Goal: Ask a question

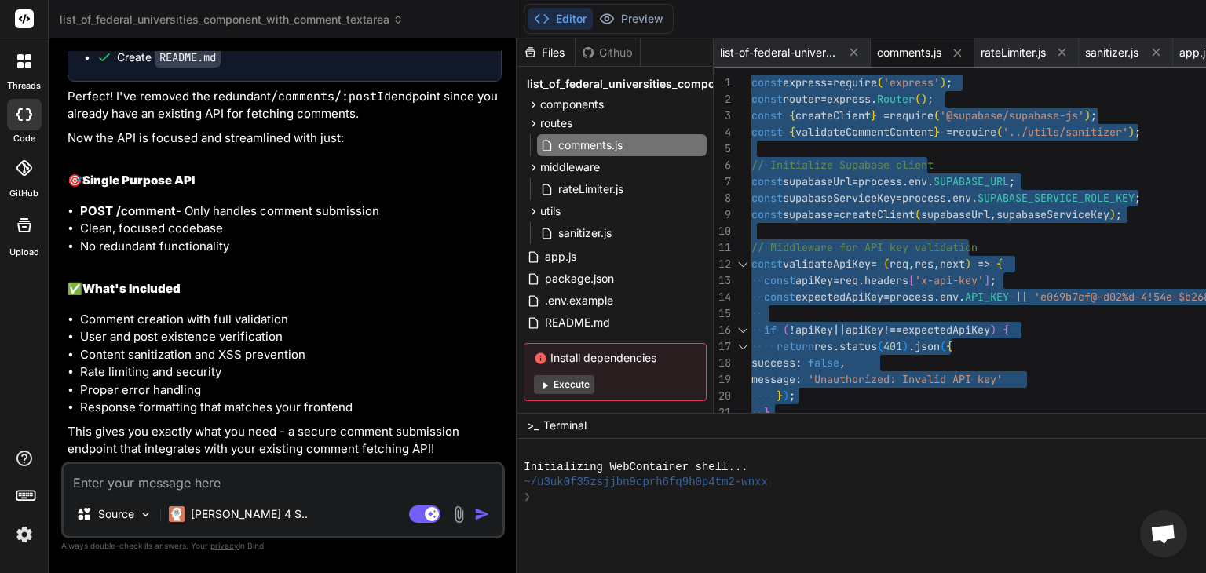
scroll to position [0, 157]
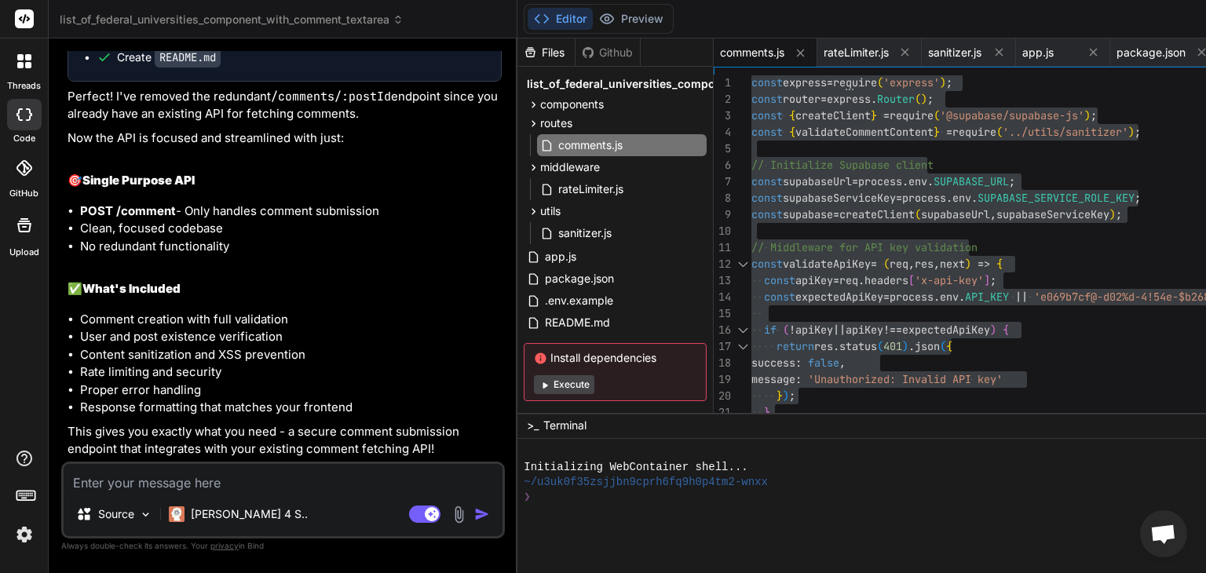
click at [241, 475] on textarea at bounding box center [283, 478] width 439 height 28
click at [527, 108] on icon at bounding box center [533, 104] width 13 height 13
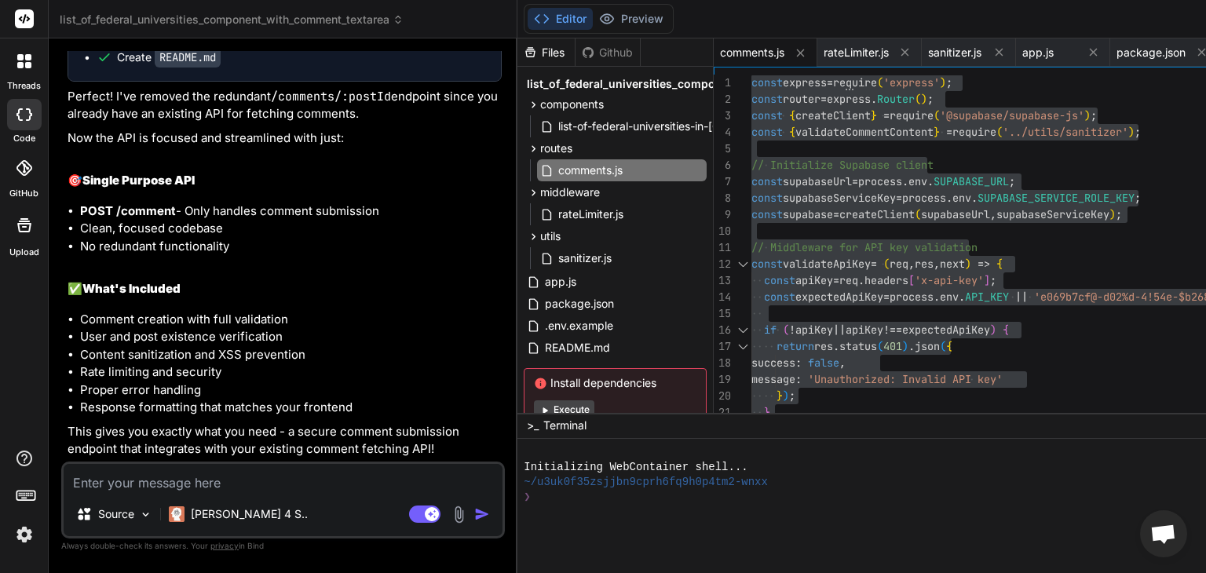
click at [323, 477] on textarea at bounding box center [283, 478] width 439 height 28
click at [269, 482] on textarea at bounding box center [283, 478] width 439 height 28
type textarea "T"
type textarea "x"
type textarea "Th"
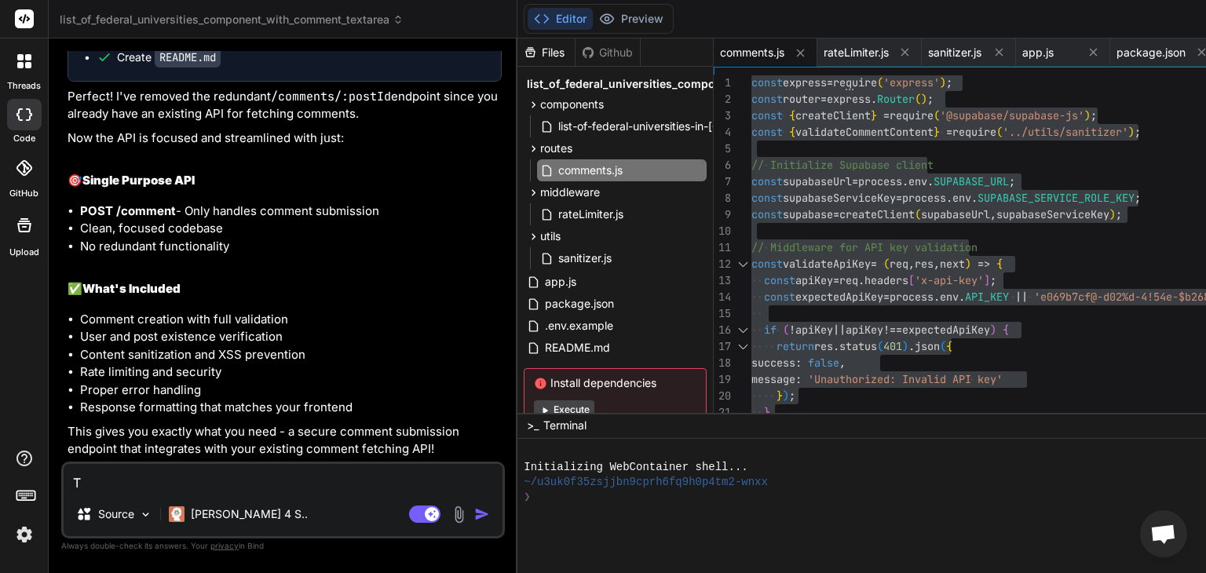
type textarea "x"
type textarea "The"
type textarea "x"
type textarea "The"
type textarea "x"
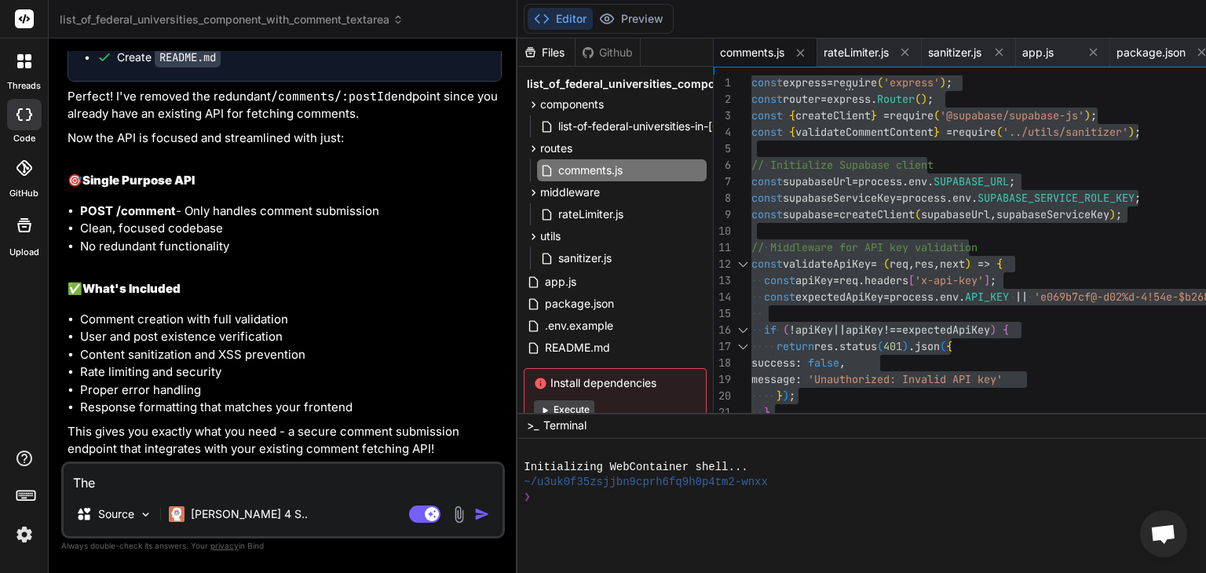
type textarea "The b"
type textarea "x"
type textarea "The ba"
type textarea "x"
type textarea "The bac"
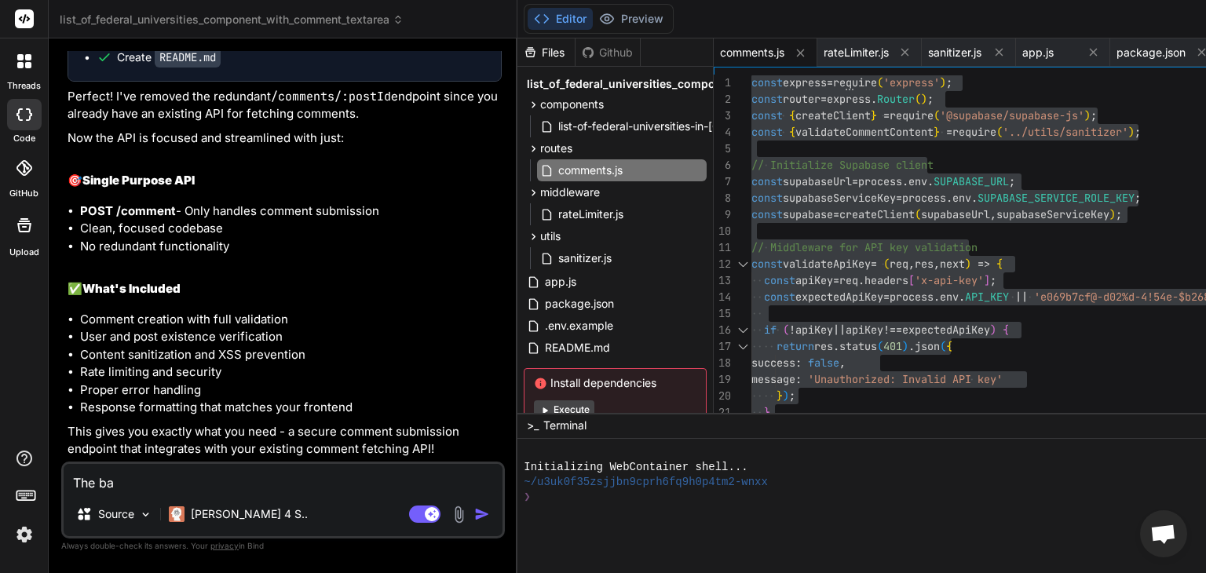
type textarea "x"
type textarea "The back"
type textarea "x"
type textarea "The [PERSON_NAME]"
type textarea "x"
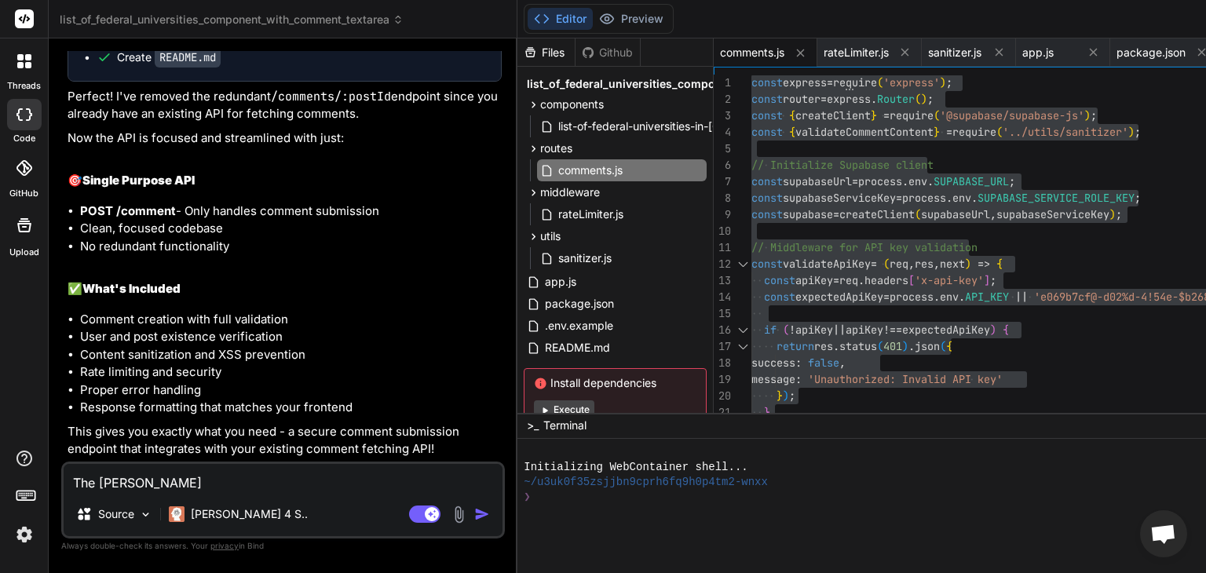
type textarea "The [PERSON_NAME]"
type textarea "x"
type textarea "The backend"
type textarea "x"
type textarea "The backend"
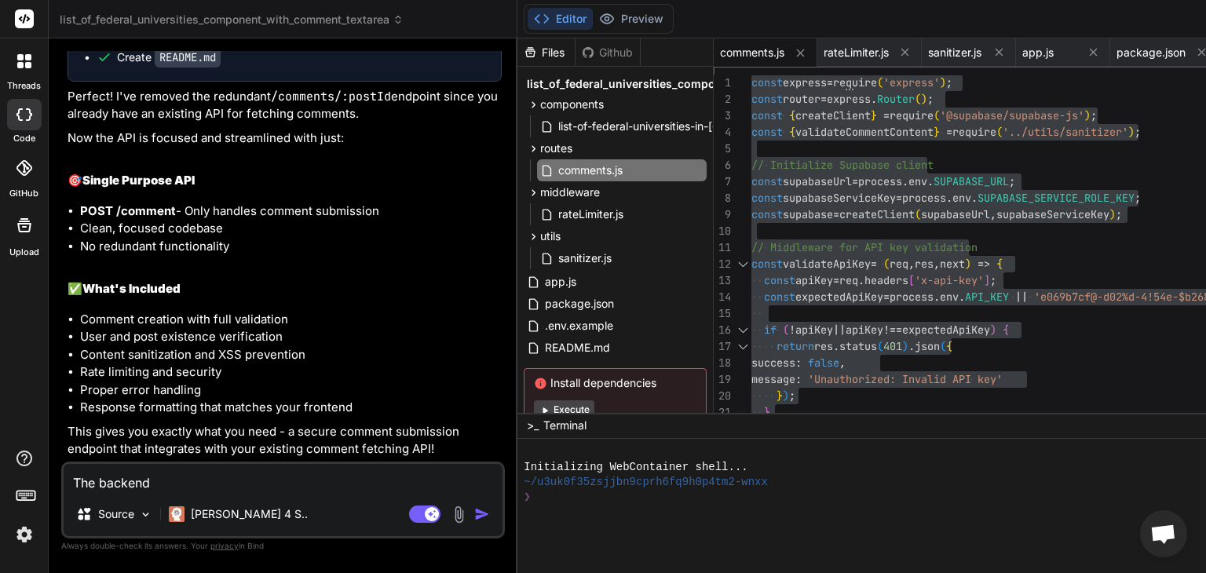
type textarea "x"
type textarea "The backend i"
type textarea "x"
type textarea "The backend is"
type textarea "x"
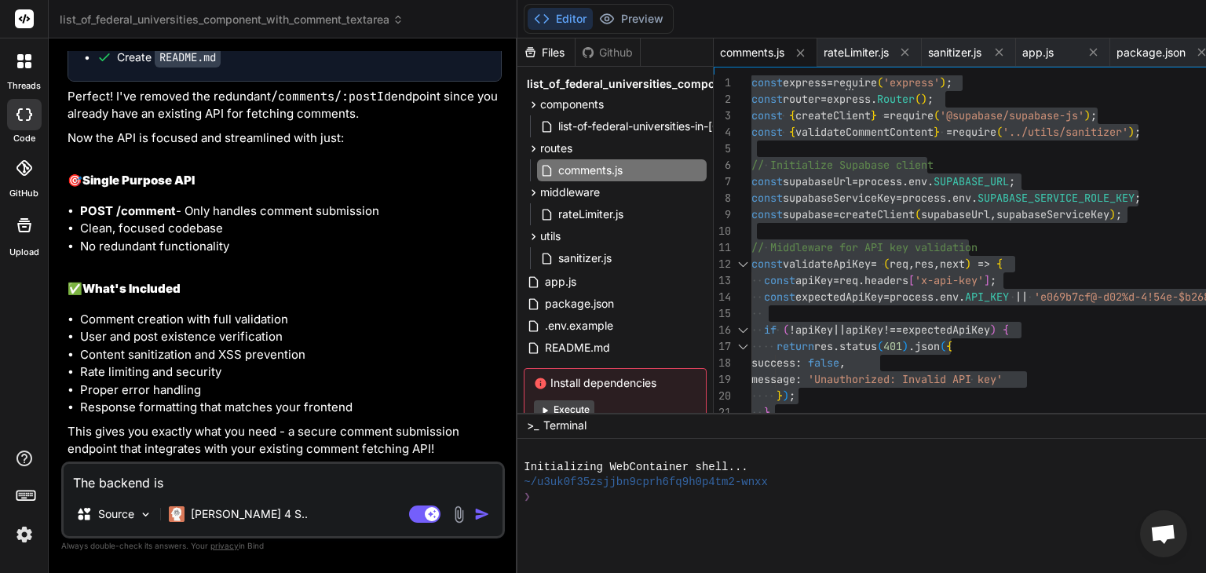
type textarea "The backend is"
type textarea "x"
type textarea "The backend is w"
type textarea "x"
type textarea "The backend is wo"
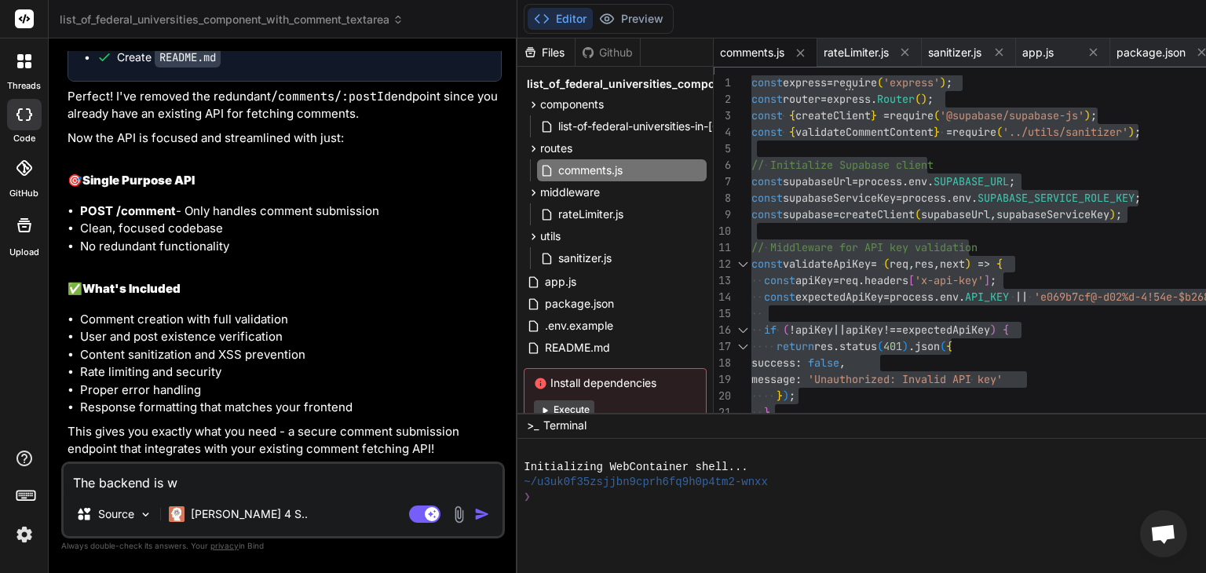
type textarea "x"
type textarea "The backend is wor"
type textarea "x"
type textarea "The backend is work"
type textarea "x"
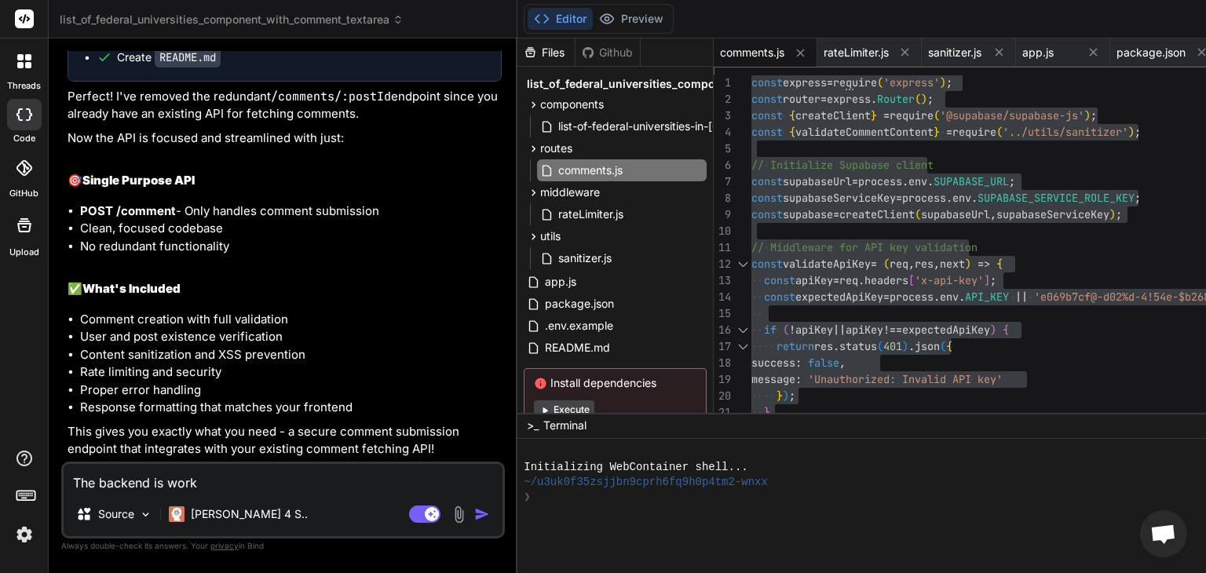
type textarea "The backend is worki"
type textarea "x"
type textarea "The backend is workin"
type textarea "x"
type textarea "The backend is working"
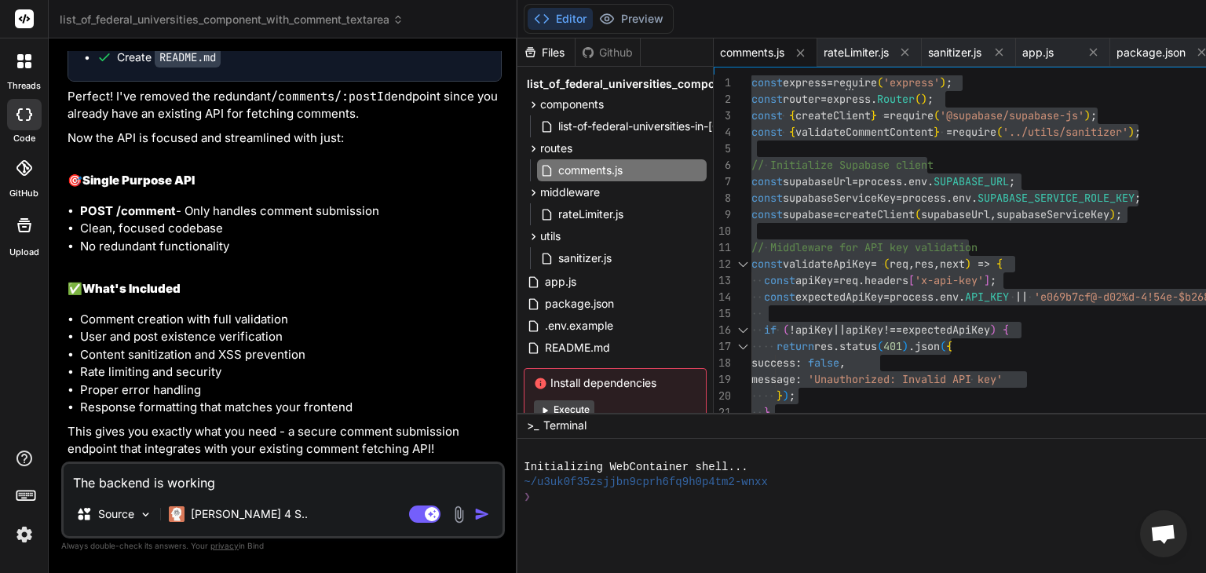
type textarea "x"
type textarea "The backend is working"
type textarea "x"
type textarea "The backend is working p"
type textarea "x"
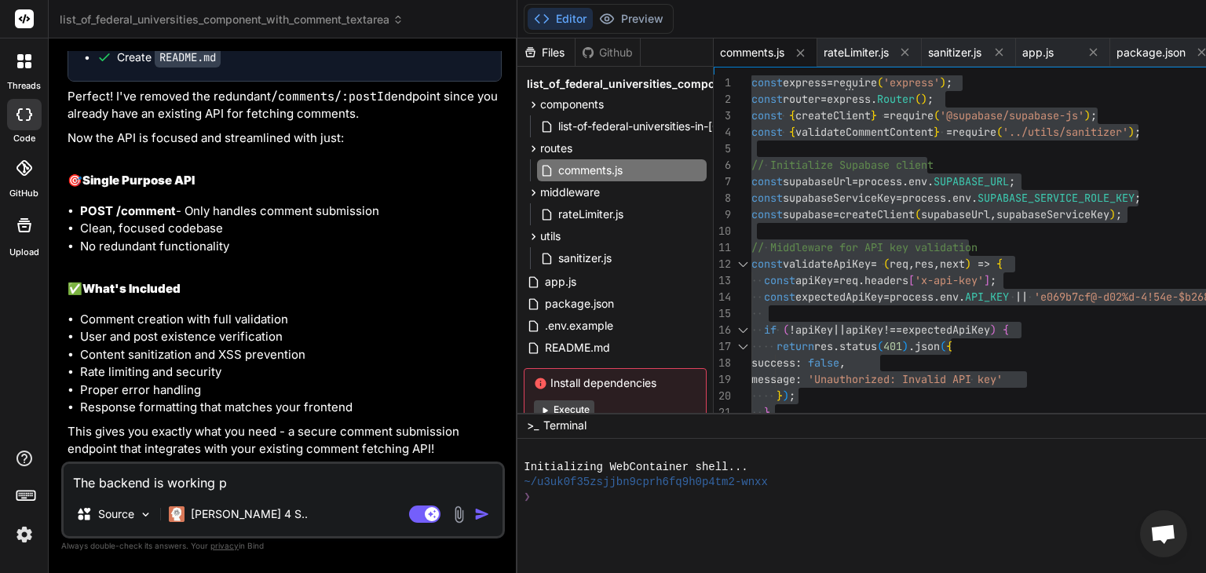
type textarea "The backend is working pe"
type textarea "x"
type textarea "The backend is working per"
type textarea "x"
type textarea "The backend is working perf"
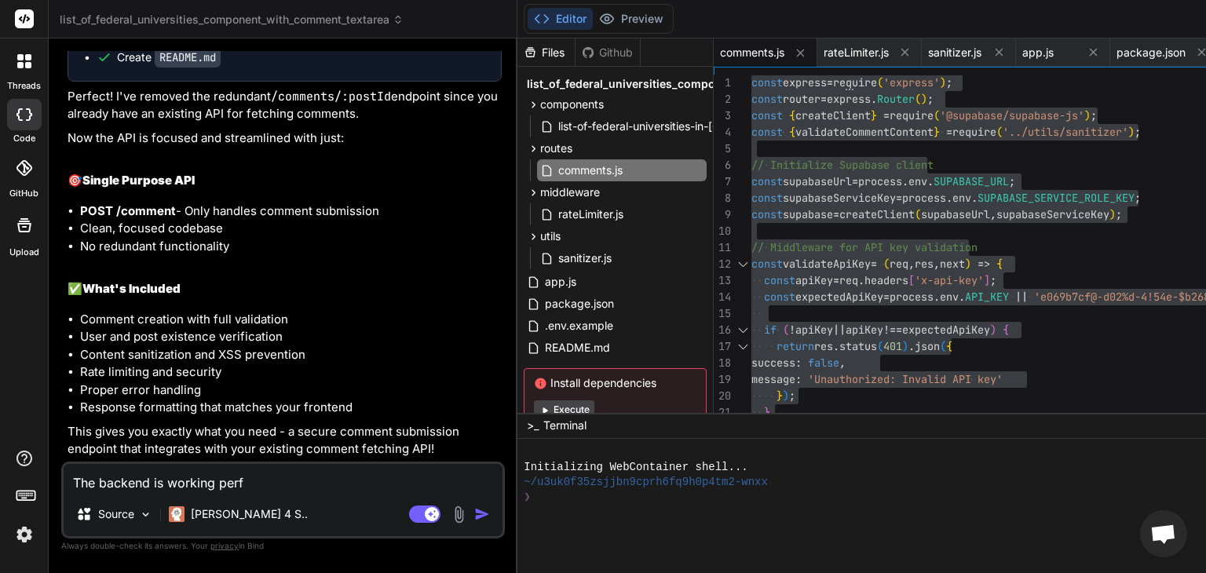
type textarea "x"
type textarea "The backend is working perfe"
type textarea "x"
type textarea "The backend is working perfec"
type textarea "x"
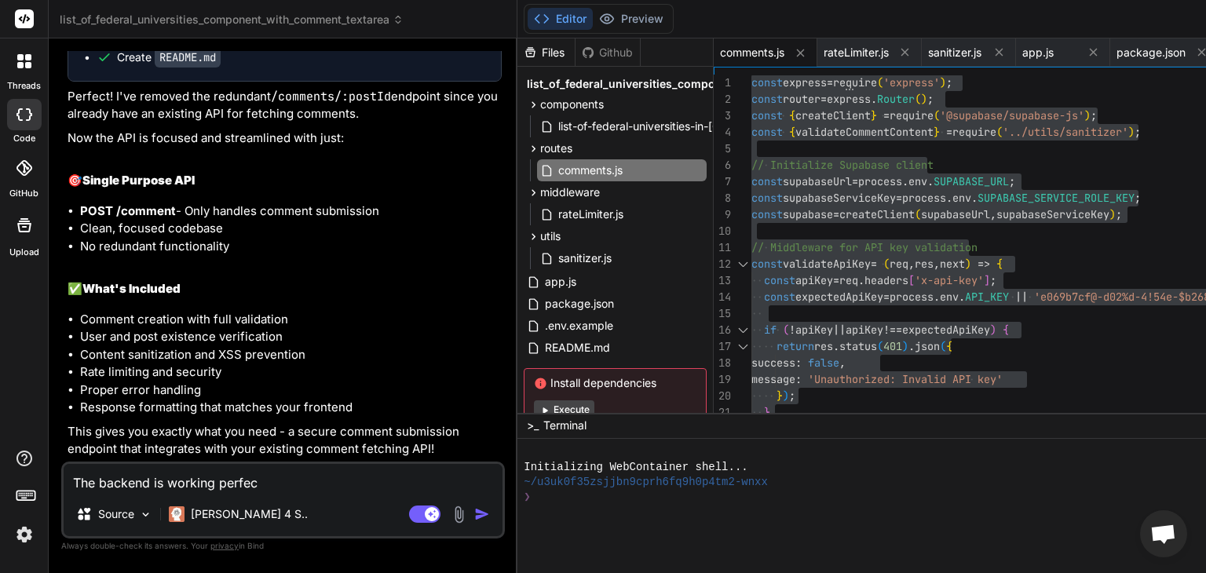
type textarea "The backend is working perfect"
type textarea "x"
type textarea "The backend is working perfectl"
type textarea "x"
type textarea "The backend is working perfectly"
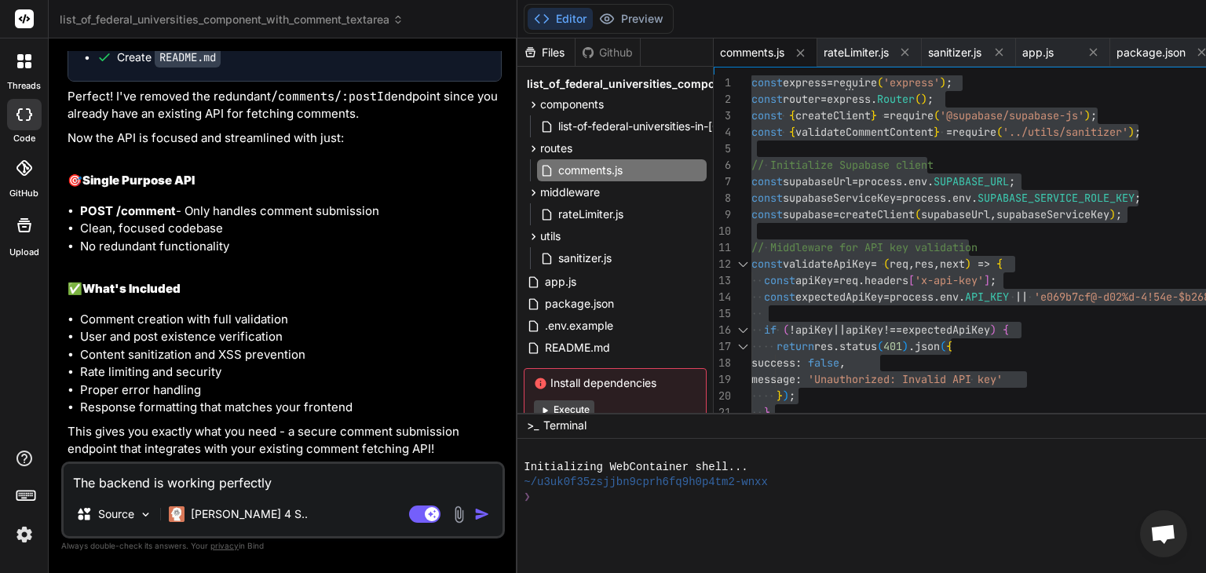
type textarea "x"
type textarea "The backend is working perfectly"
type textarea "x"
type textarea "The backend is working perfectly n"
type textarea "x"
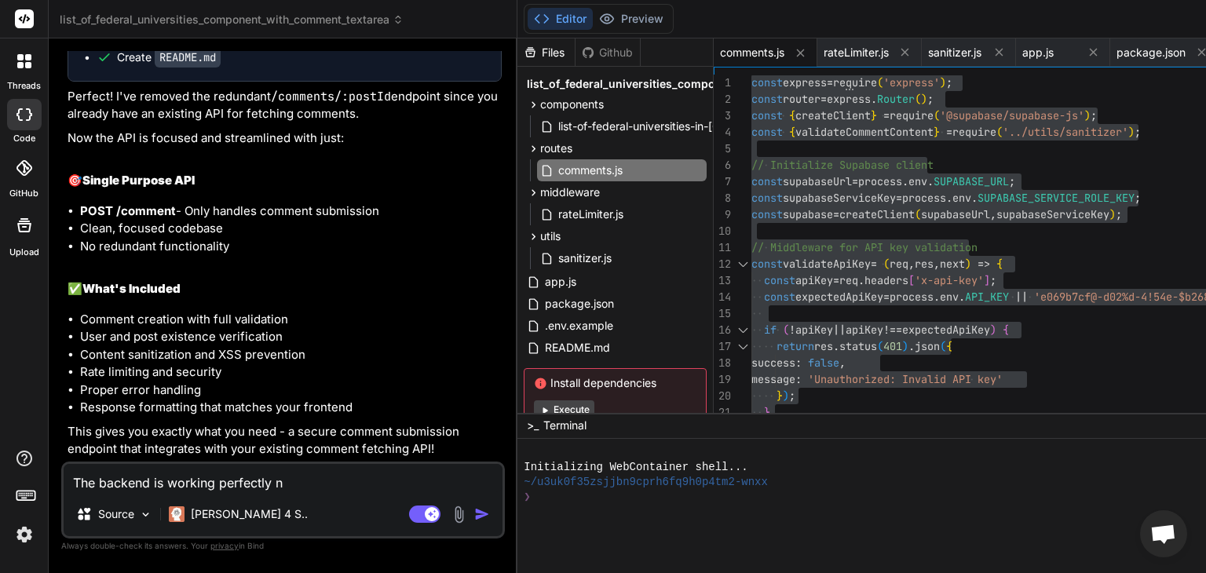
type textarea "The backend is working perfectly no"
type textarea "x"
type textarea "The backend is working perfectly now"
type textarea "x"
type textarea "The backend is working perfectly now"
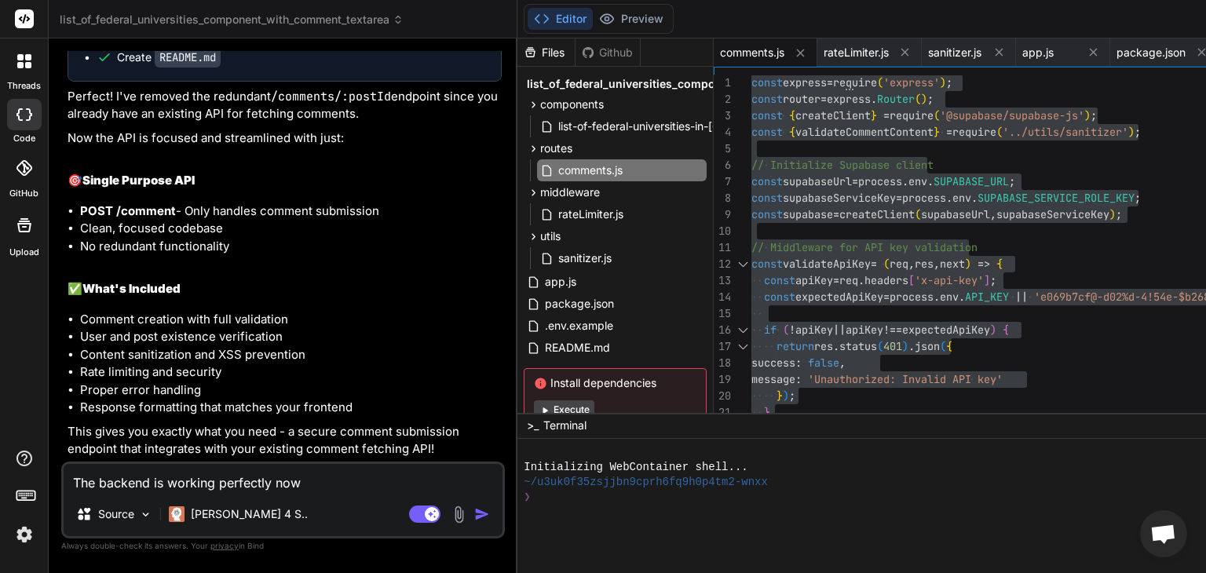
type textarea "x"
type textarea "The backend is working perfectly now"
type textarea "x"
type textarea "The backend is working perfectly now!"
type textarea "x"
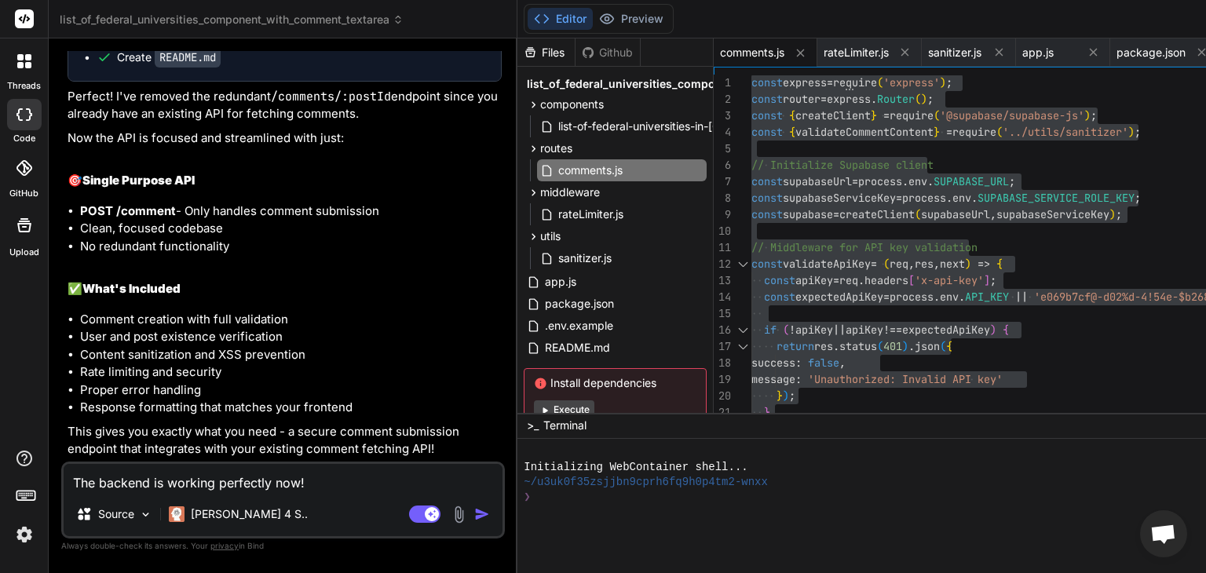
type textarea "The backend is working perfectly now!"
type textarea "x"
type textarea "The backend is working perfectly now! B"
type textarea "x"
type textarea "The backend is working perfectly now! Bu"
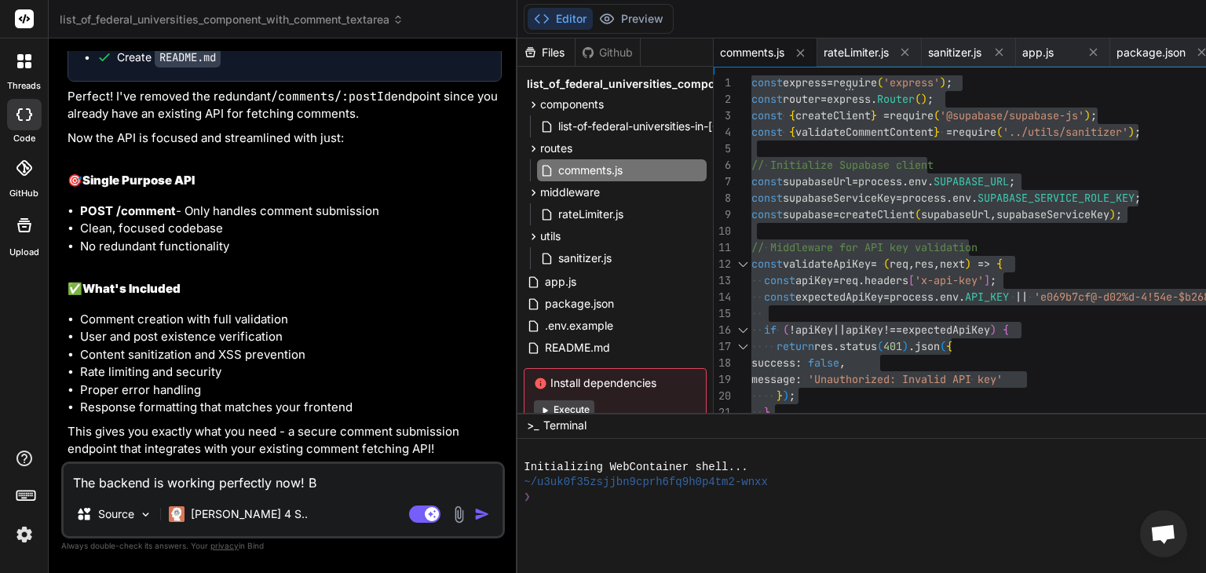
type textarea "x"
type textarea "The backend is working perfectly now! But"
type textarea "x"
type textarea "The backend is working perfectly now! But"
type textarea "x"
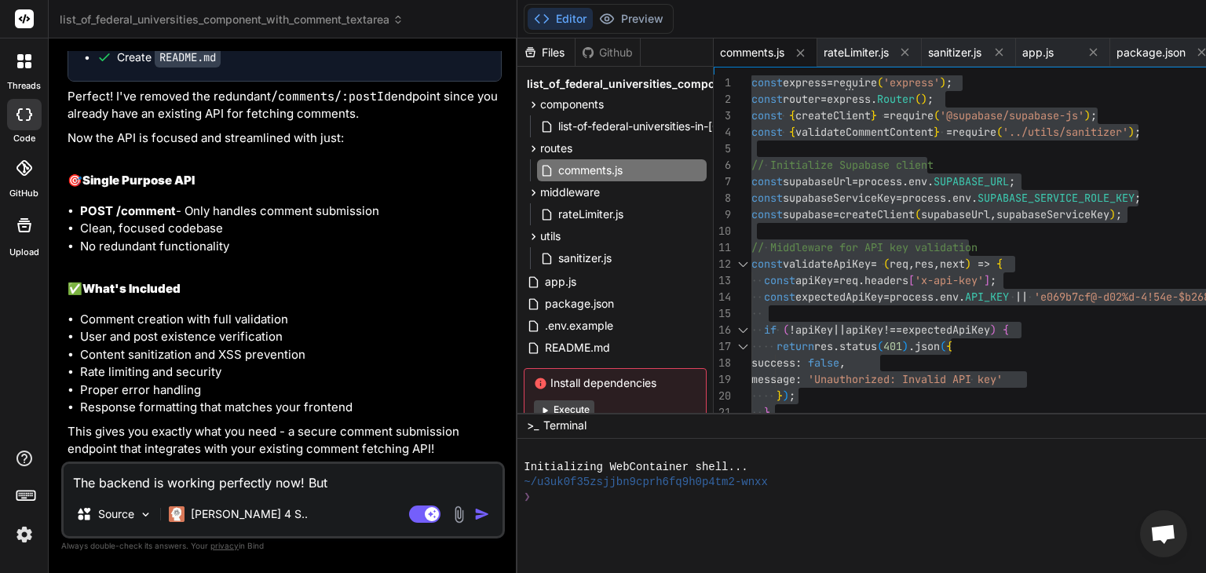
type textarea "The backend is working perfectly now! But i"
type textarea "x"
type textarea "The backend is working perfectly now! But i"
type textarea "x"
type textarea "The backend is working perfectly now! But i w"
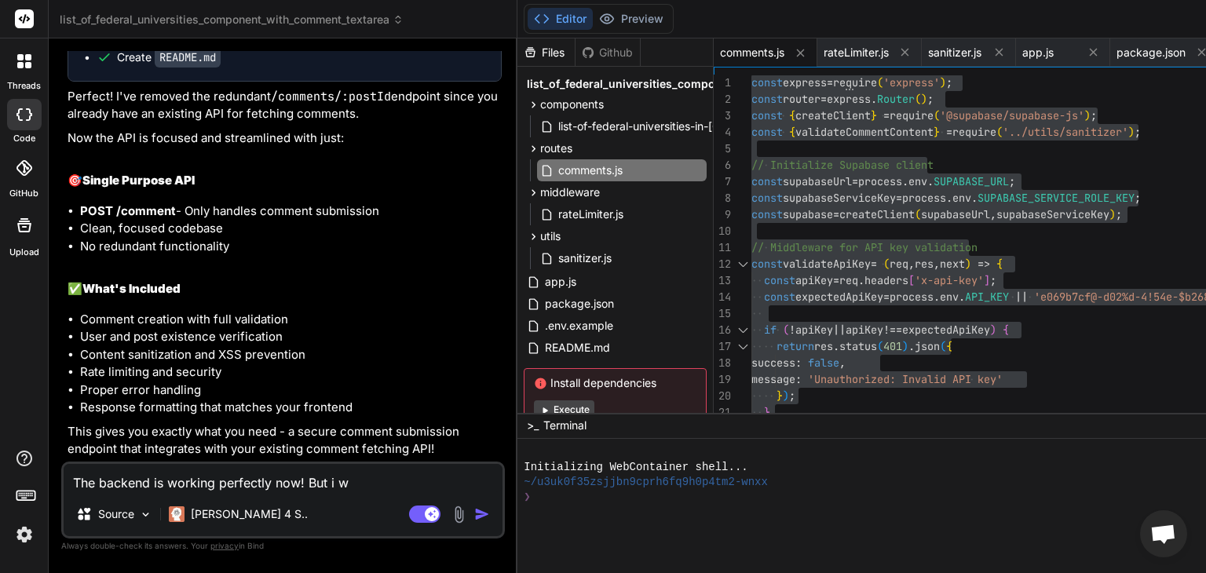
type textarea "x"
type textarea "The backend is working perfectly now! But i wa"
type textarea "x"
type textarea "The backend is working perfectly now! But i wan"
type textarea "x"
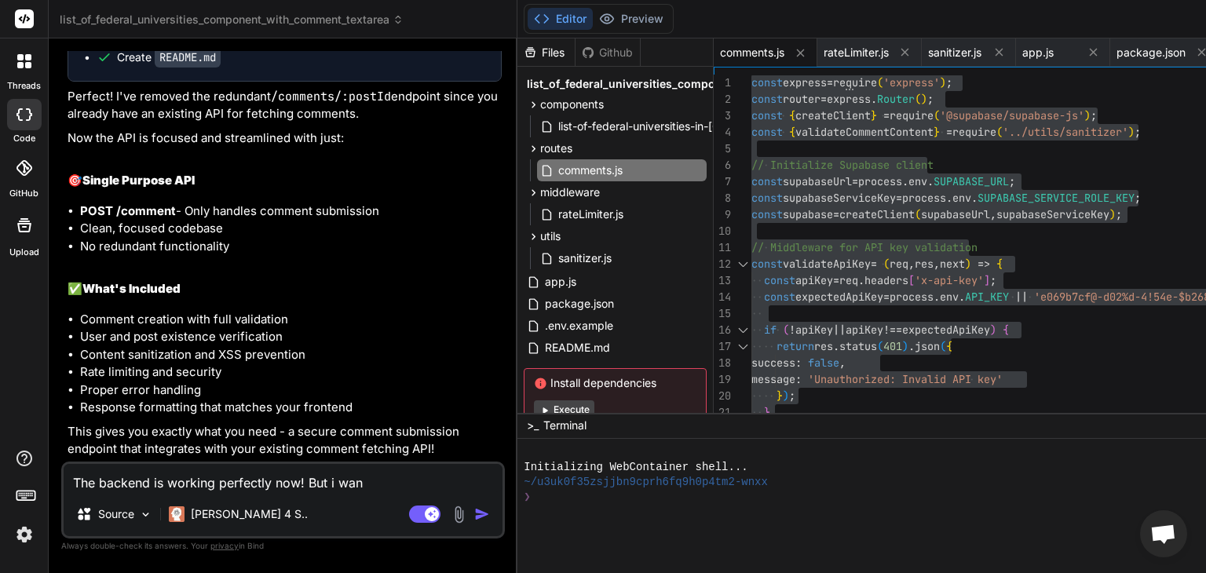
type textarea "The backend is working perfectly now! But i want"
type textarea "x"
type textarea "The backend is working perfectly now! But i want"
type textarea "x"
type textarea "The backend is working perfectly now! But i want y"
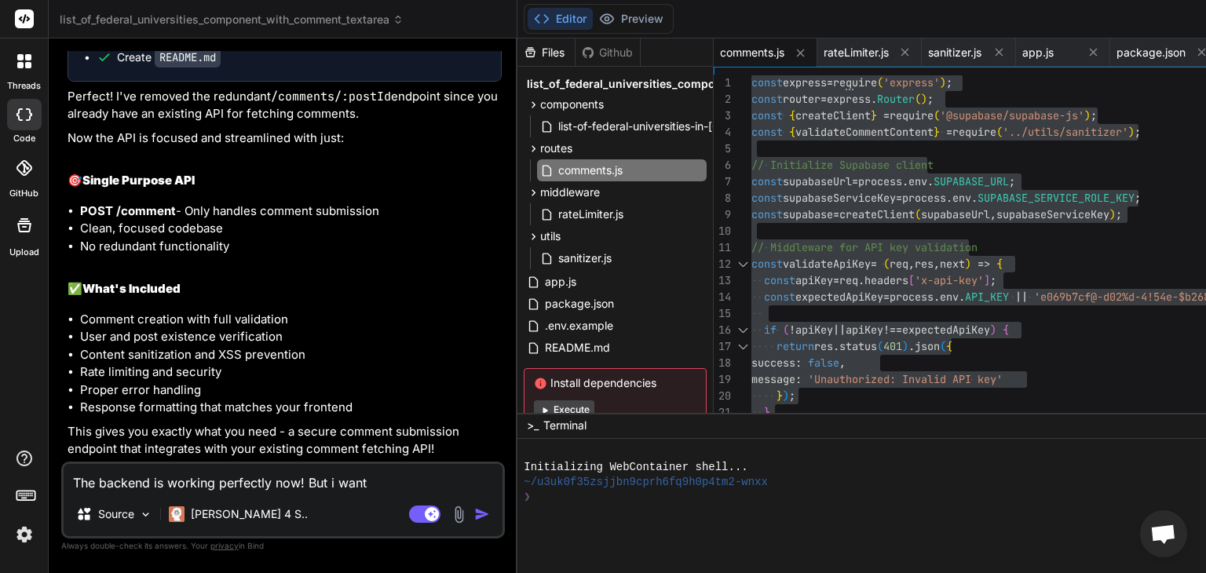
type textarea "x"
type textarea "The backend is working perfectly now! But i want yo"
type textarea "x"
type textarea "The backend is working perfectly now! But i want you"
type textarea "x"
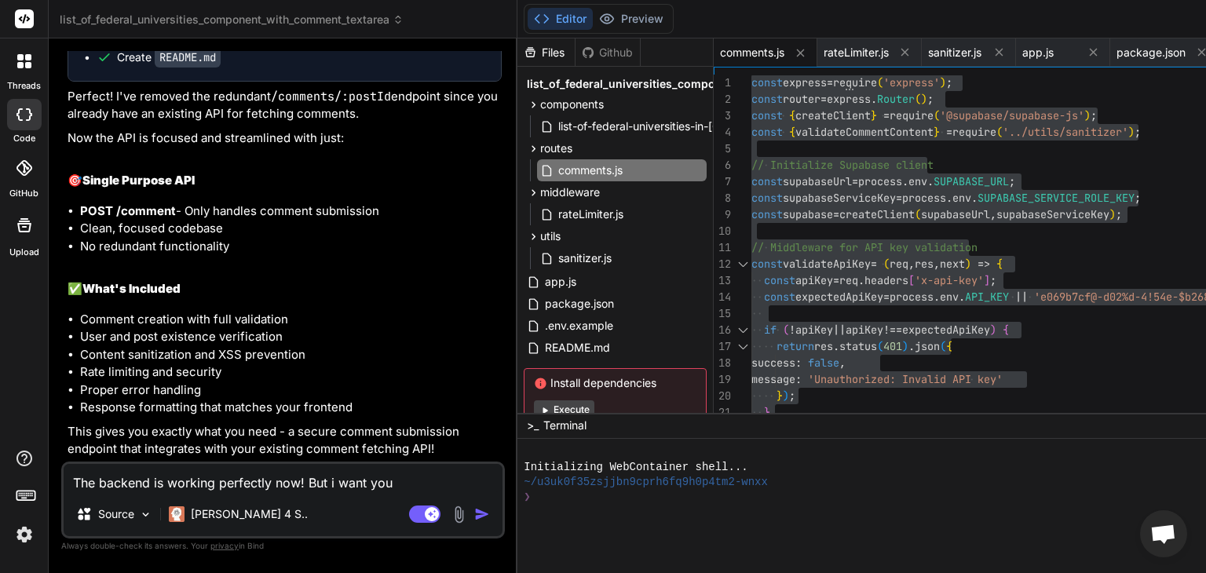
type textarea "The backend is working perfectly now! But i want you"
type textarea "x"
type textarea "The backend is working perfectly now! But i want you h"
type textarea "x"
type textarea "The backend is working perfectly now! But i want you he"
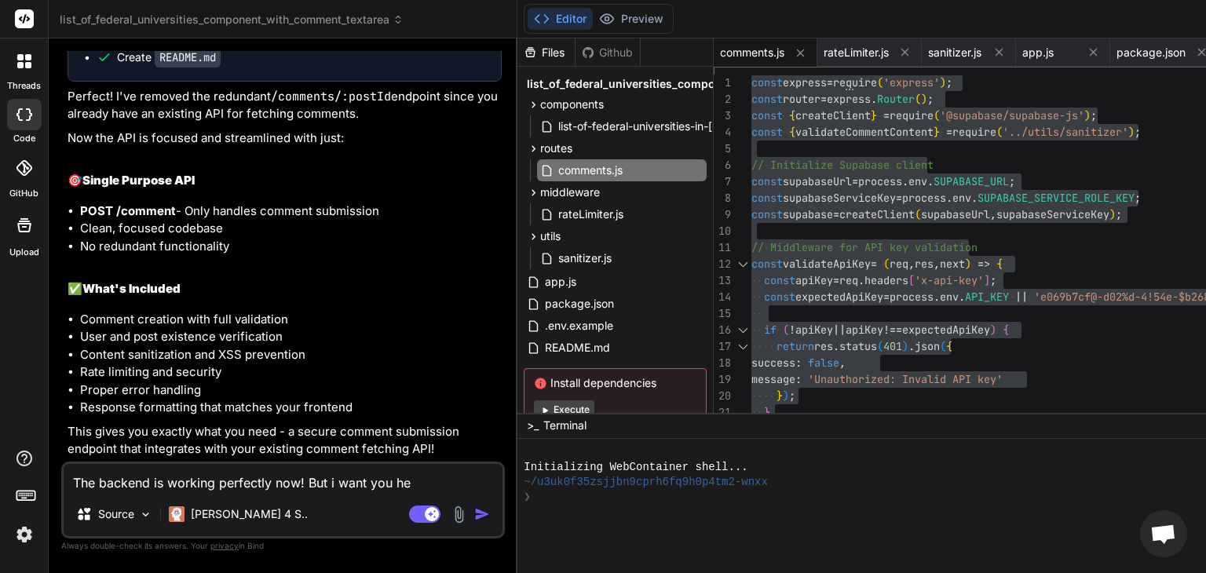
type textarea "x"
type textarea "The backend is working perfectly now! But i want you hel"
type textarea "x"
type textarea "The backend is working perfectly now! But i want you help"
type textarea "x"
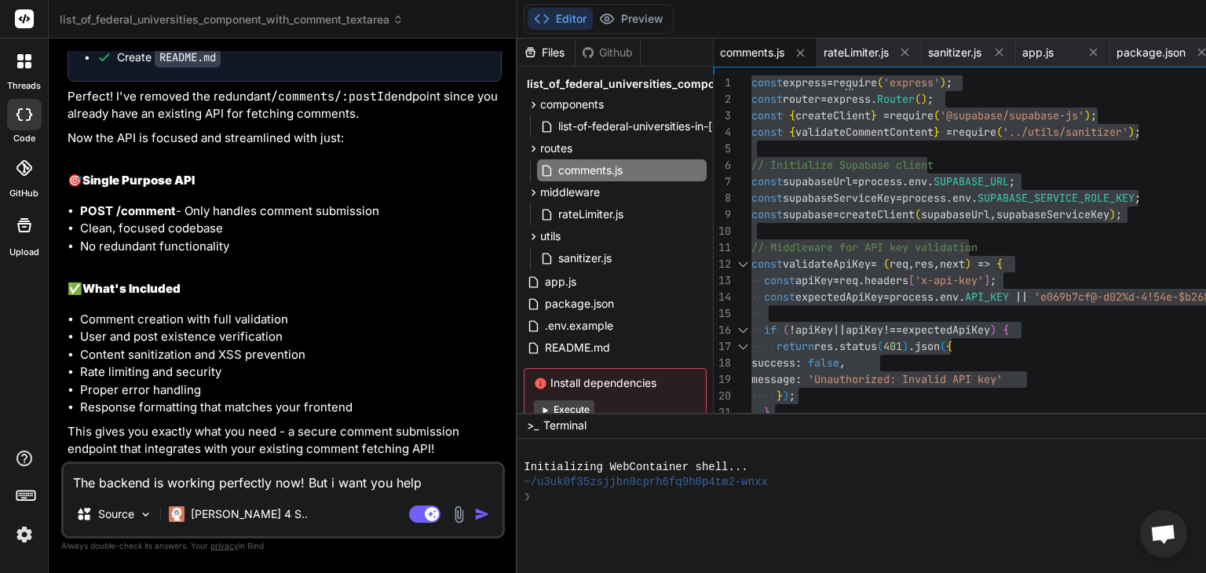
type textarea "The backend is working perfectly now! But i want you help"
type textarea "x"
type textarea "The backend is working perfectly now! But i want you help m"
type textarea "x"
type textarea "The backend is working perfectly now! But i want you help me"
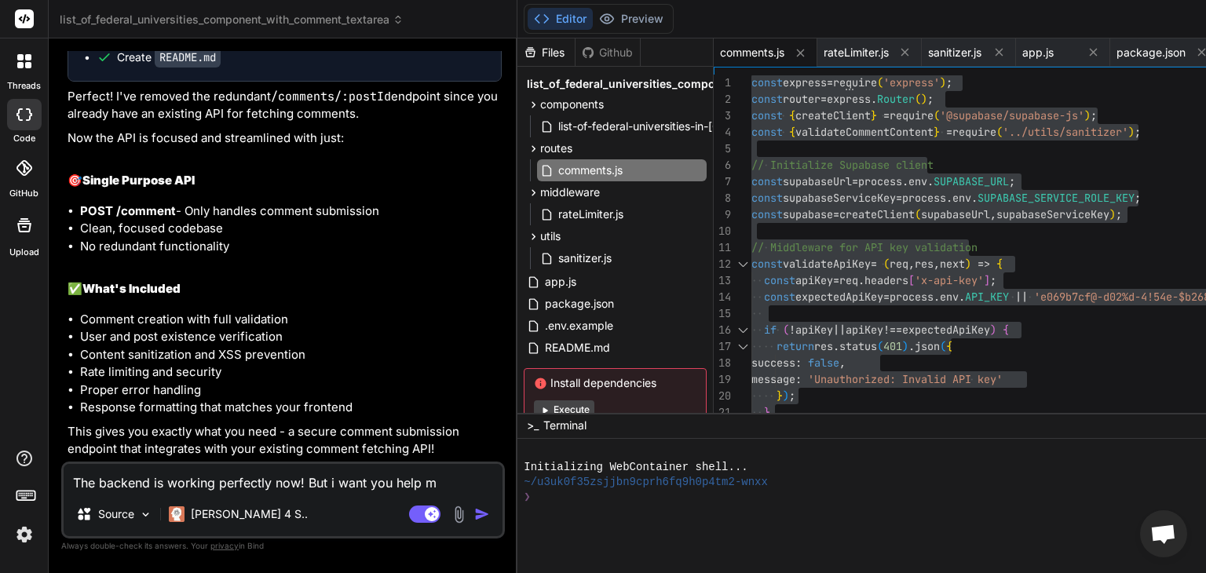
type textarea "x"
type textarea "The backend is working perfectly now! But i want you help me"
type textarea "x"
type textarea "The backend is working perfectly now! But i want you help me d"
type textarea "x"
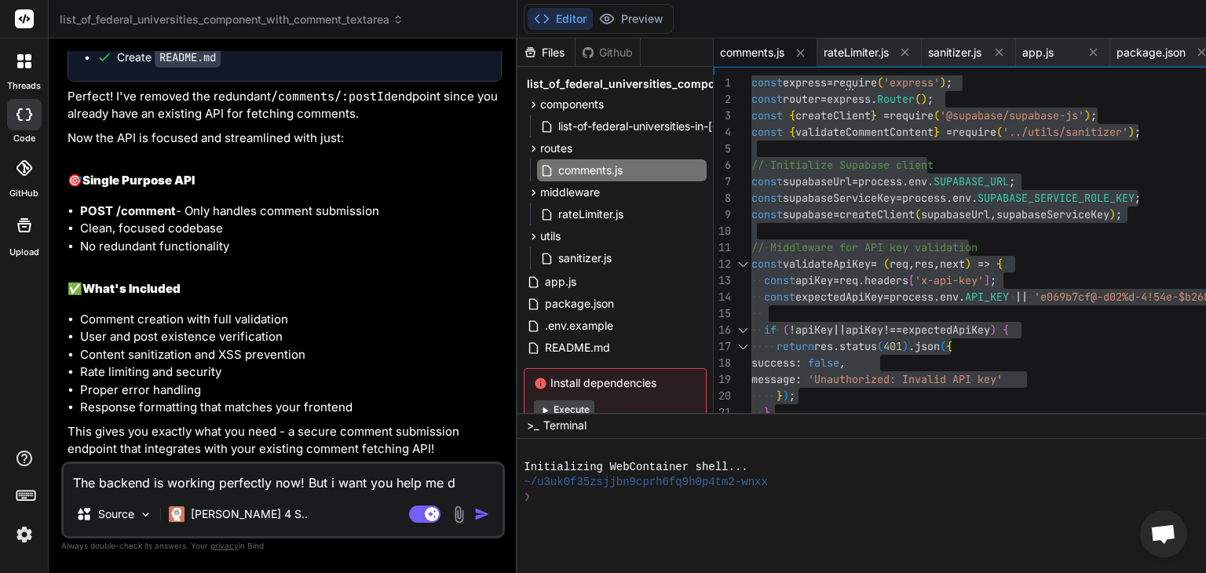
type textarea "The backend is working perfectly now! But i want you help me do"
type textarea "x"
type textarea "The backend is working perfectly now! But i want you help me do"
type textarea "x"
type textarea "The backend is working perfectly now! But i want you help me do s"
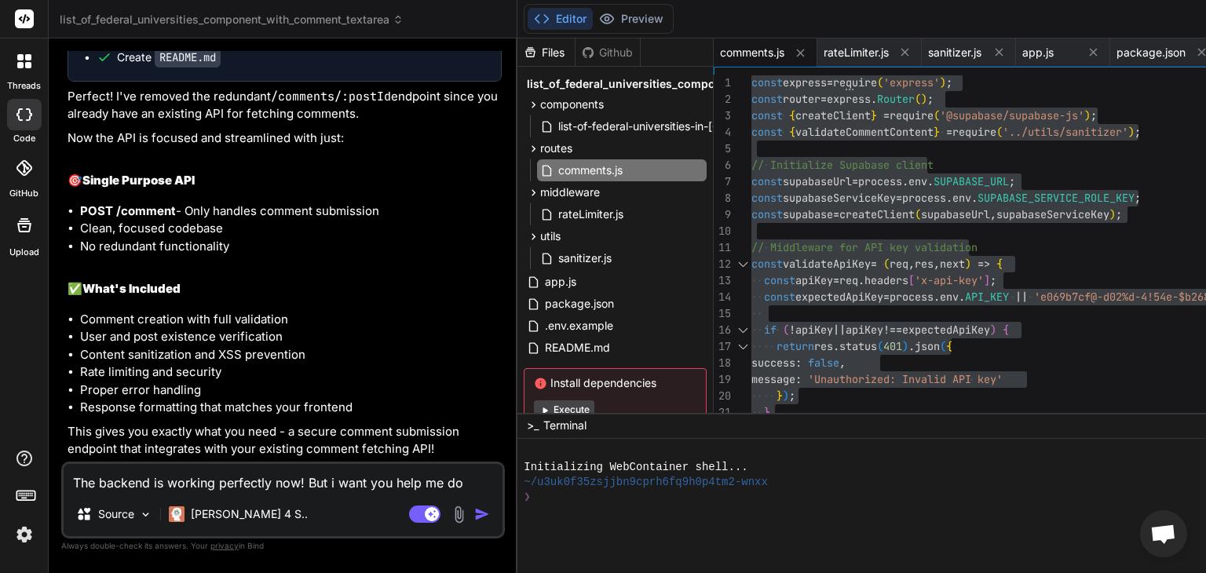
type textarea "x"
type textarea "The backend is working perfectly now! But i want you help me do so"
type textarea "x"
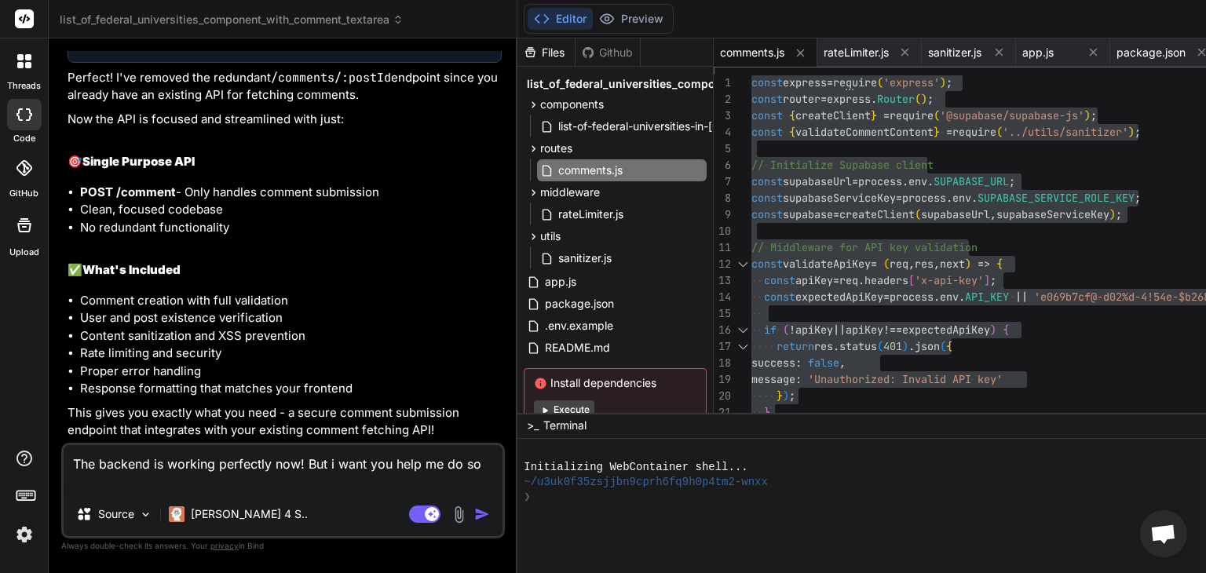
type textarea "The backend is working perfectly now! But i want you help me do som"
type textarea "x"
type textarea "The backend is working perfectly now! But i want you help me do some"
type textarea "x"
type textarea "The backend is working perfectly now! But i want you help me do somet"
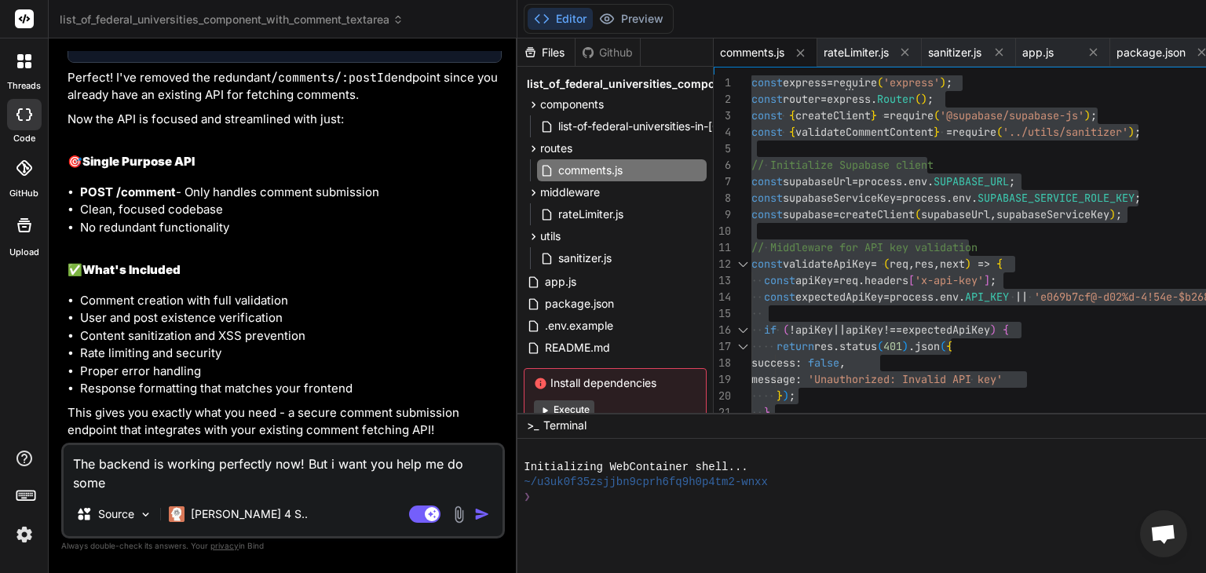
type textarea "x"
type textarea "The backend is working perfectly now! But i want you help me do someth"
type textarea "x"
type textarea "The backend is working perfectly now! But i want you help me do somethi"
type textarea "x"
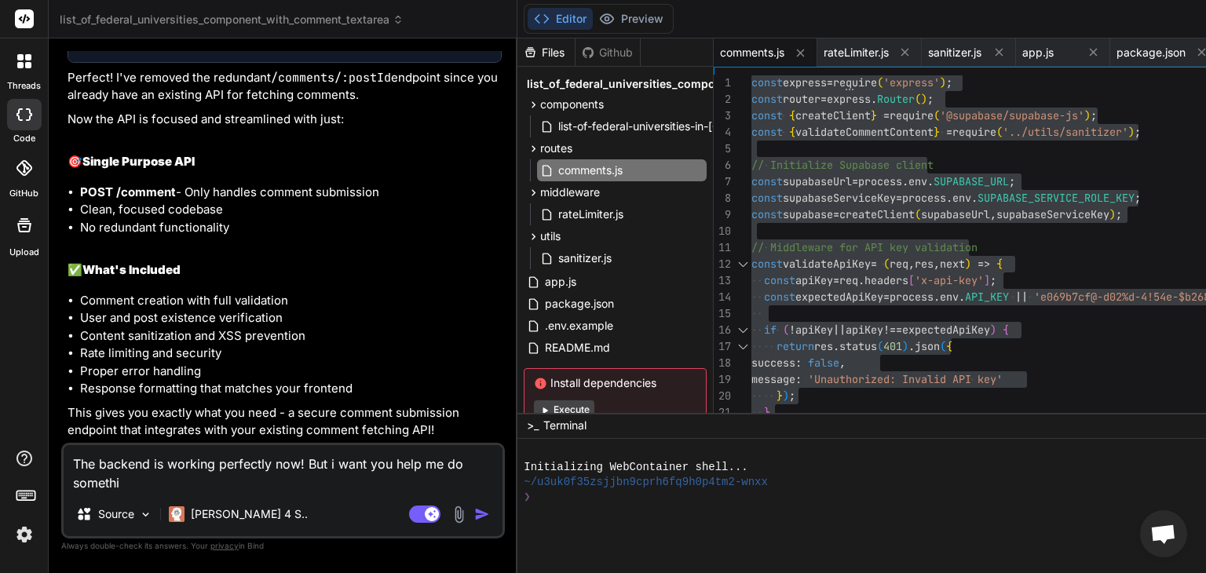
type textarea "The backend is working perfectly now! But i want you help me do somethin"
type textarea "x"
type textarea "The backend is working perfectly now! But i want you help me do something"
type textarea "x"
type textarea "The backend is working perfectly now! But i want you help me do something"
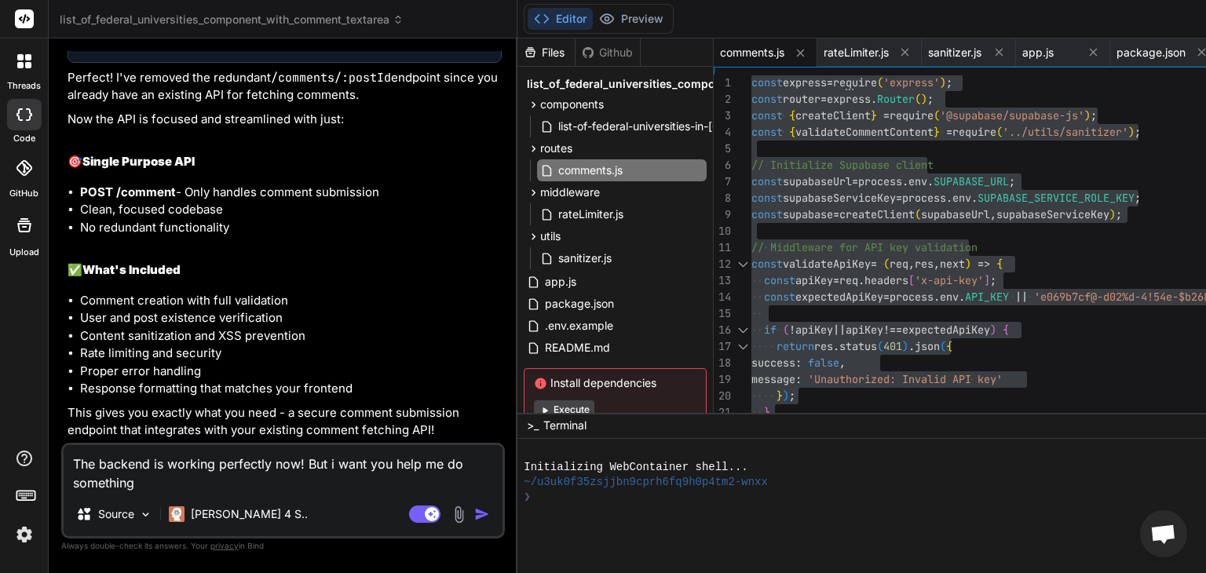
type textarea "x"
type textarea "The backend is working perfectly now! But i want you help me do something o"
type textarea "x"
type textarea "The backend is working perfectly now! But i want you help me do something on"
type textarea "x"
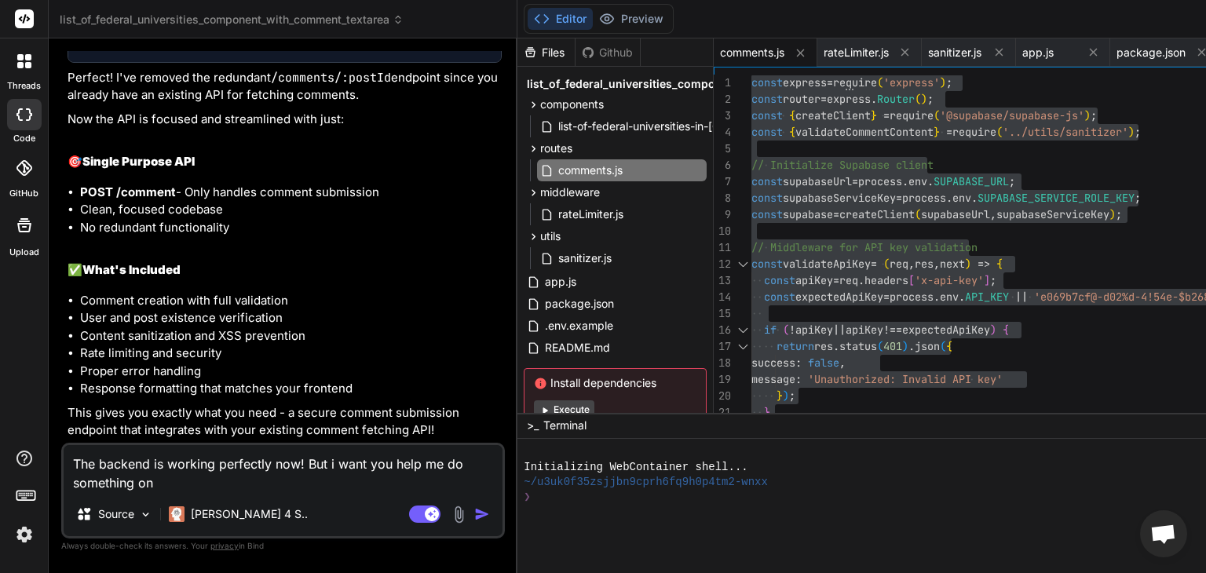
type textarea "The backend is working perfectly now! But i want you help me do something on"
type textarea "x"
type textarea "The backend is working perfectly now! But i want you help me do something on t"
type textarea "x"
type textarea "The backend is working perfectly now! But i want you help me do something on th"
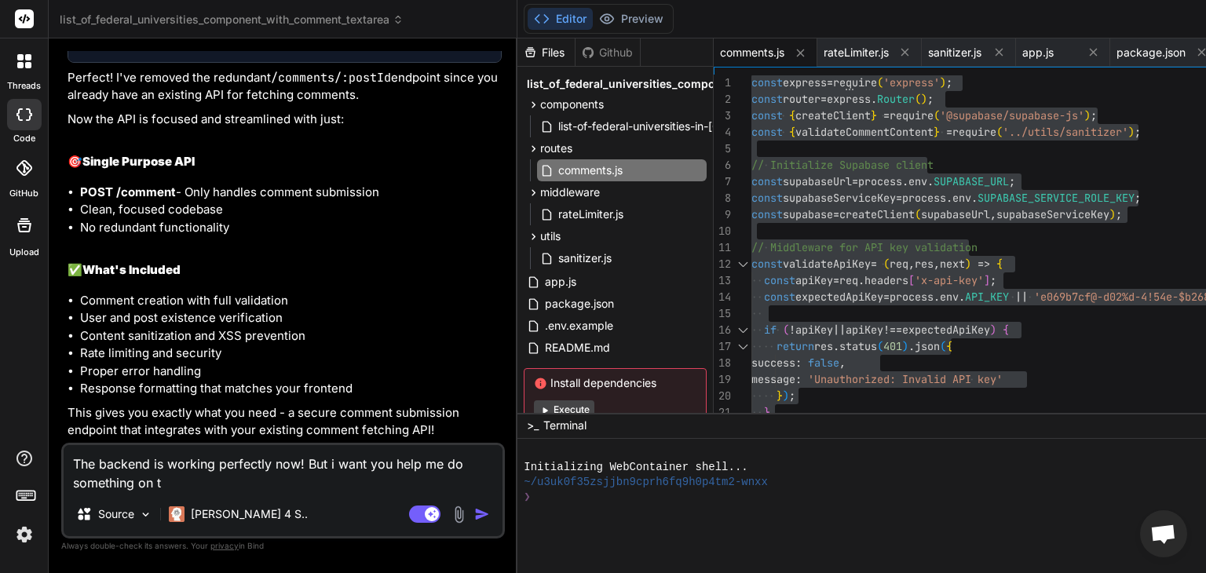
type textarea "x"
type textarea "The backend is working perfectly now! But i want you help me do something on the"
type textarea "x"
type textarea "The backend is working perfectly now! But i want you help me do something on the"
type textarea "x"
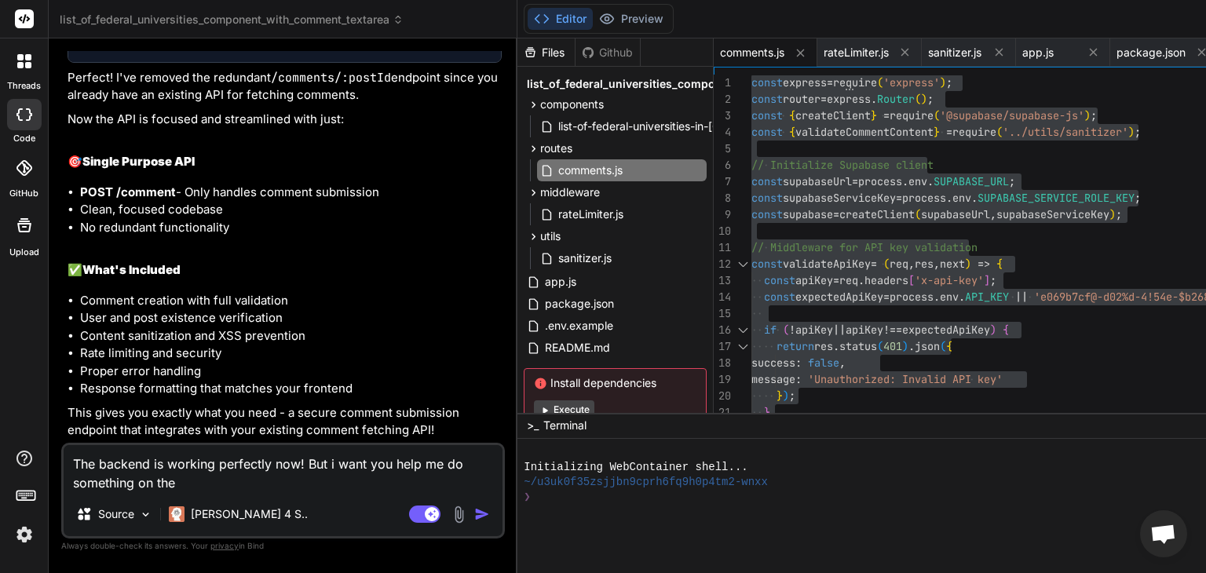
type textarea "The backend is working perfectly now! But i want you help me do something on th…"
type textarea "x"
type textarea "The backend is working perfectly now! But i want you help me do something on th…"
type textarea "x"
type textarea "The backend is working perfectly now! But i want you help me do something on th…"
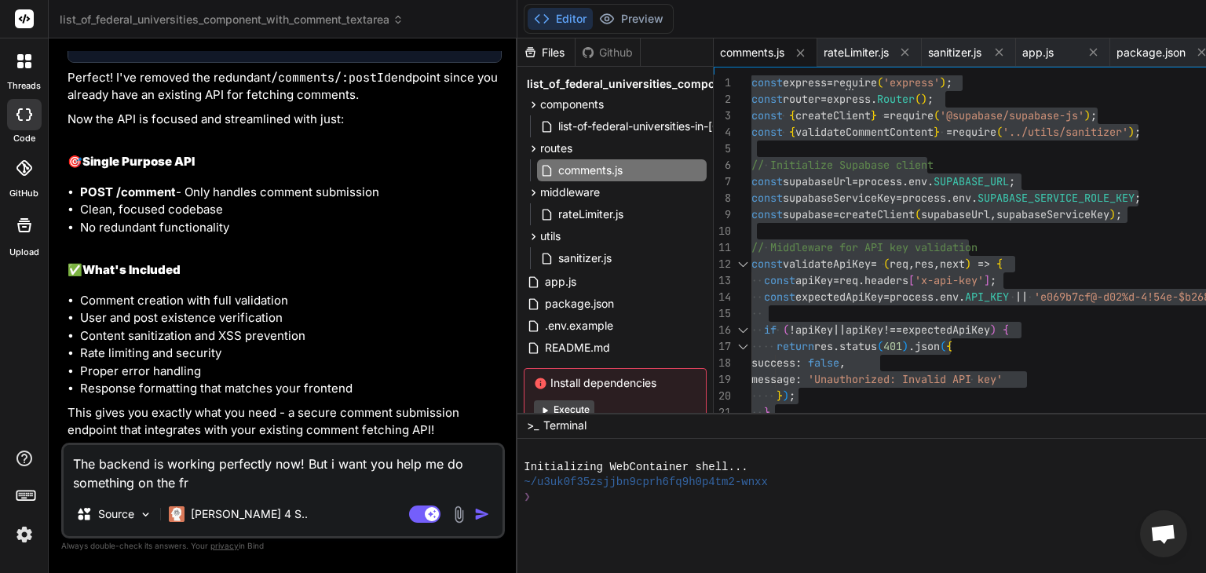
type textarea "x"
type textarea "The backend is working perfectly now! But i want you help me do something on th…"
type textarea "x"
type textarea "The backend is working perfectly now! But i want you help me do something on th…"
type textarea "x"
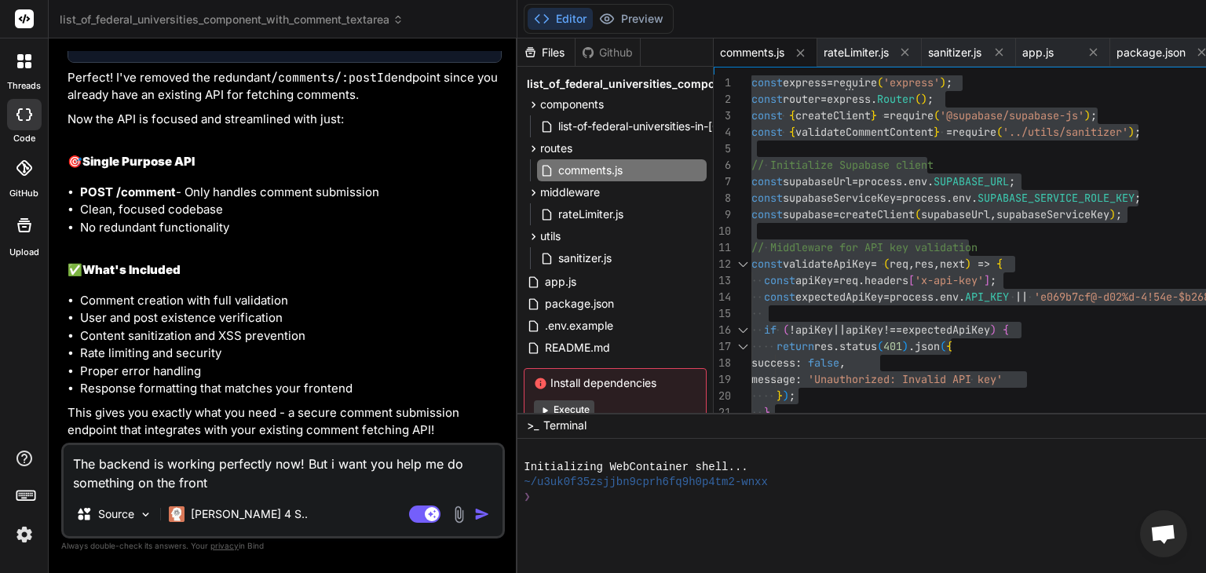
type textarea "The backend is working perfectly now! But i want you help me do something on th…"
type textarea "x"
type textarea "The backend is working perfectly now! But i want you help me do something on th…"
type textarea "x"
type textarea "The backend is working perfectly now! But i want you help me do something on th…"
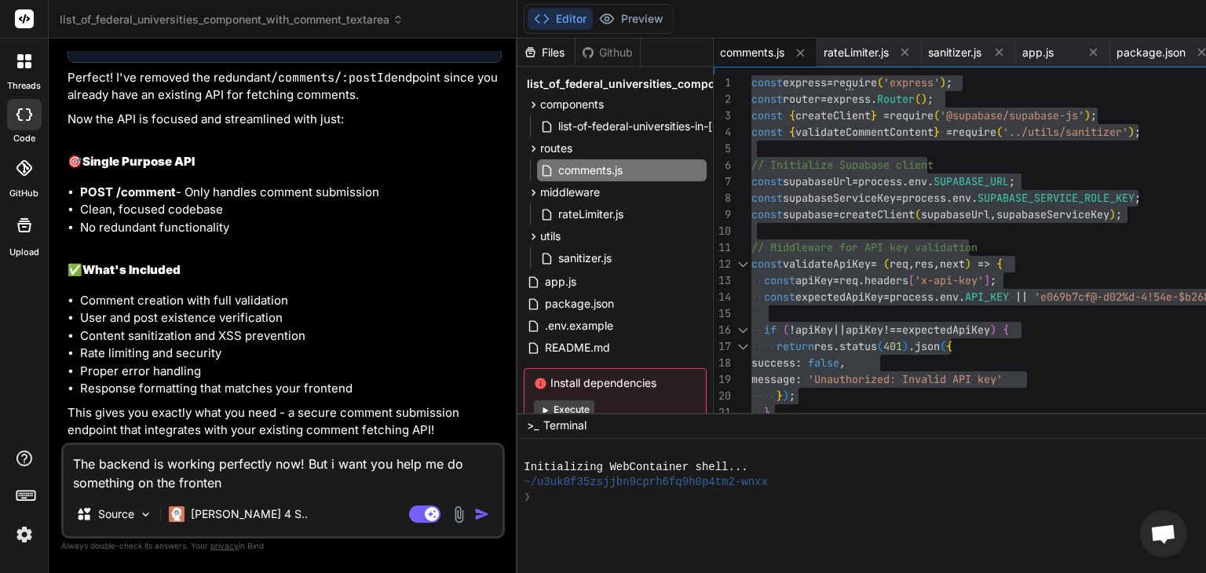
type textarea "x"
type textarea "The backend is working perfectly now! But i want you help me do something on th…"
type textarea "x"
type textarea "The backend is working perfectly now! But i want you help me do something on th…"
type textarea "x"
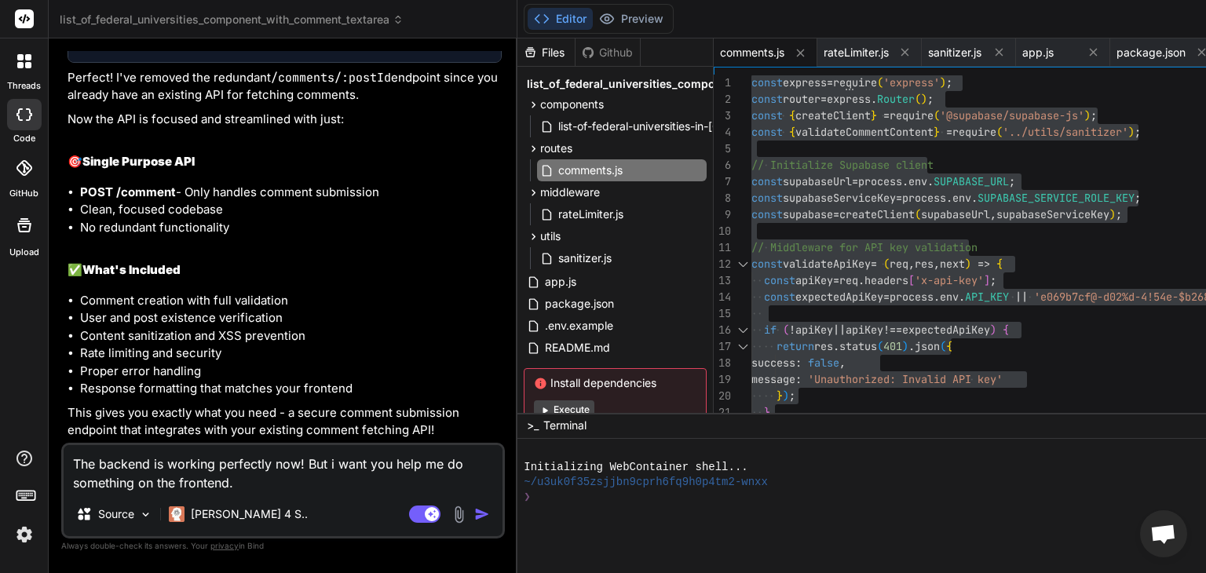
click at [395, 464] on textarea "The backend is working perfectly now! But i want you help me do something on th…" at bounding box center [283, 468] width 439 height 47
type textarea "The backend is working perfectly now! But i want you thelp me do something on t…"
type textarea "x"
type textarea "The backend is working perfectly now! But i want you tohelp me do something on …"
type textarea "x"
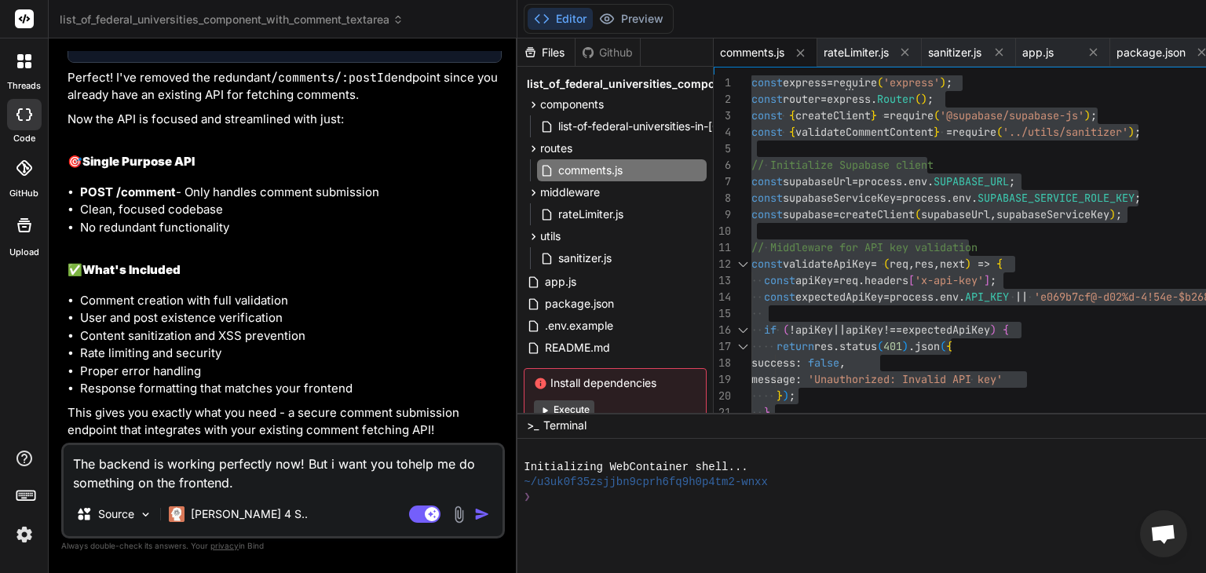
type textarea "The backend is working perfectly now! But i want you to help me do something on…"
type textarea "x"
click at [316, 478] on textarea "The backend is working perfectly now! But i want you to help me do something on…" at bounding box center [283, 468] width 439 height 47
type textarea "The backend is working perfectly now! But i want you to help me do something on…"
type textarea "x"
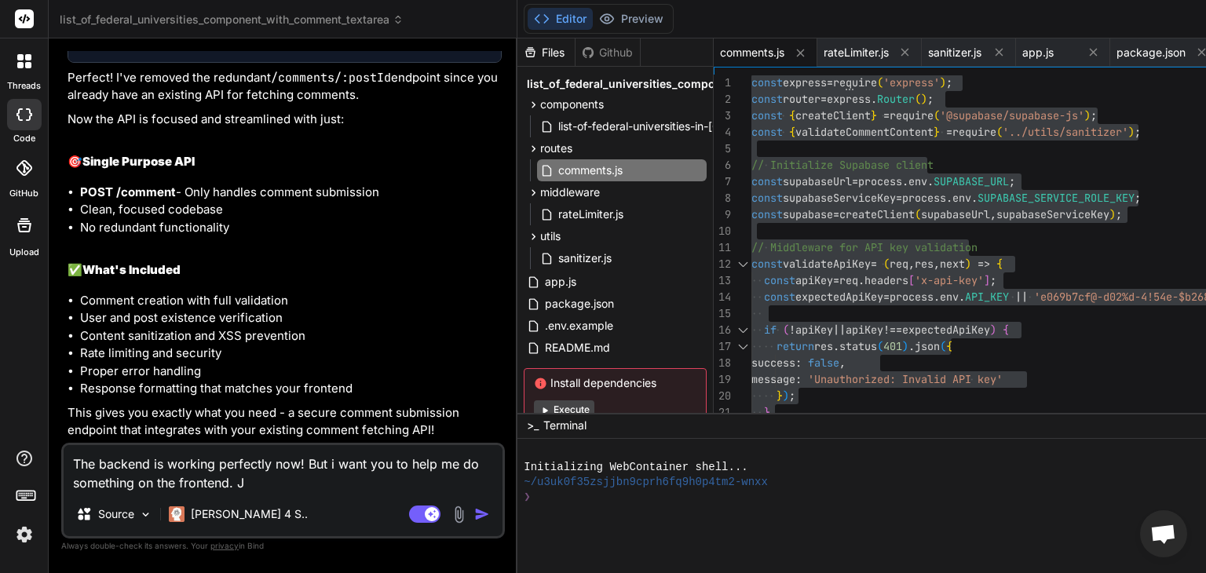
type textarea "The backend is working perfectly now! But i want you to help me do something on…"
type textarea "x"
type textarea "The backend is working perfectly now! But i want you to help me do something on…"
type textarea "x"
type textarea "The backend is working perfectly now! But i want you to help me do something on…"
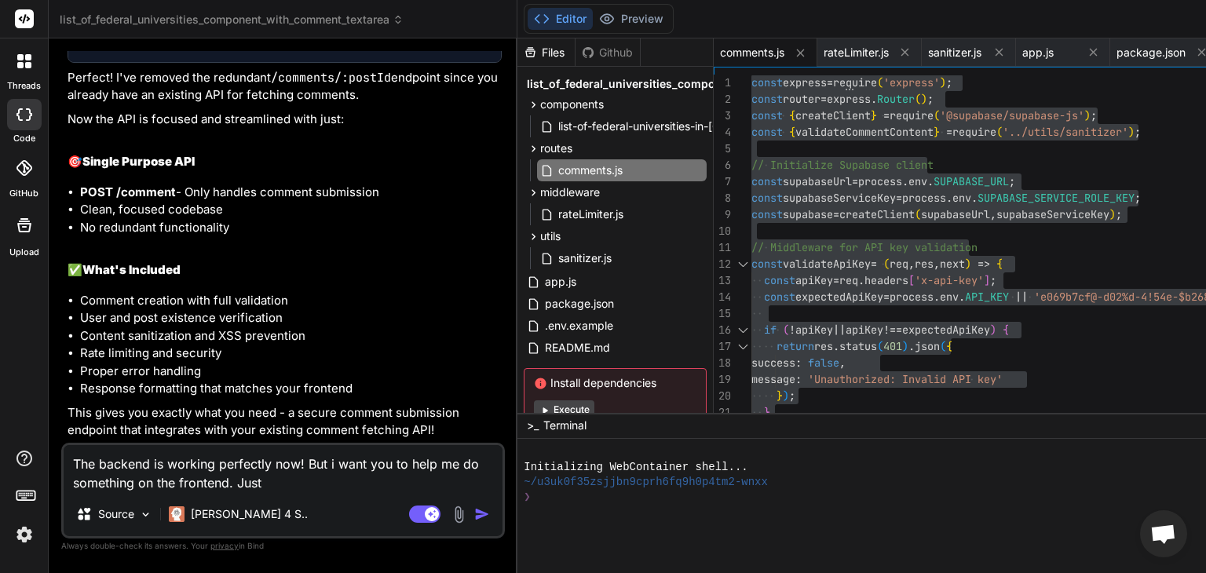
type textarea "x"
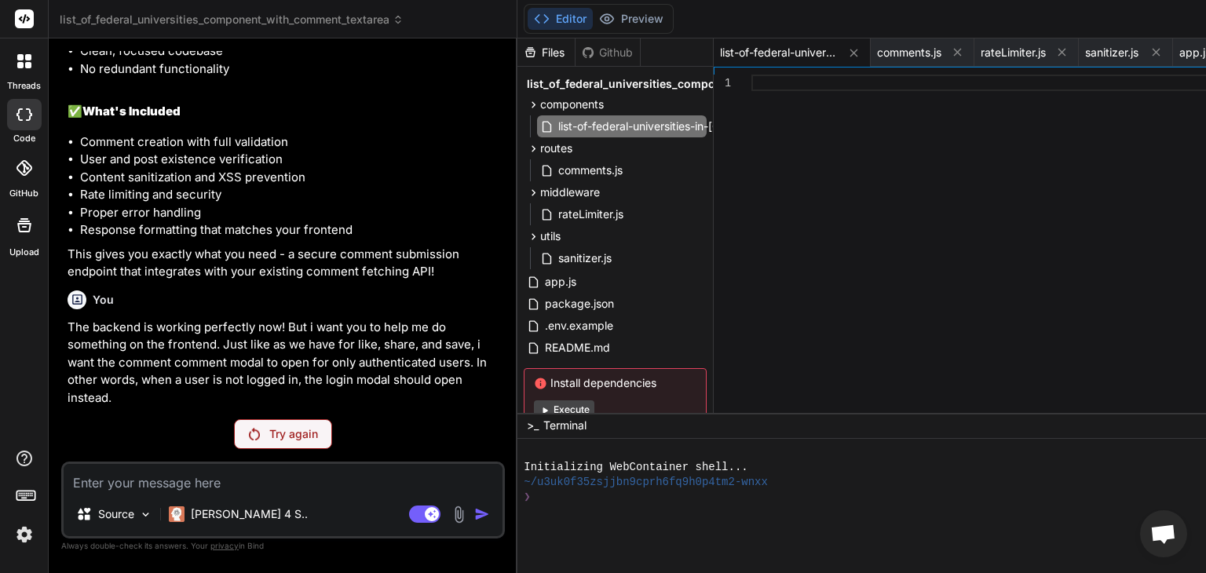
scroll to position [22027, 0]
click at [287, 426] on p "Try again" at bounding box center [293, 434] width 49 height 16
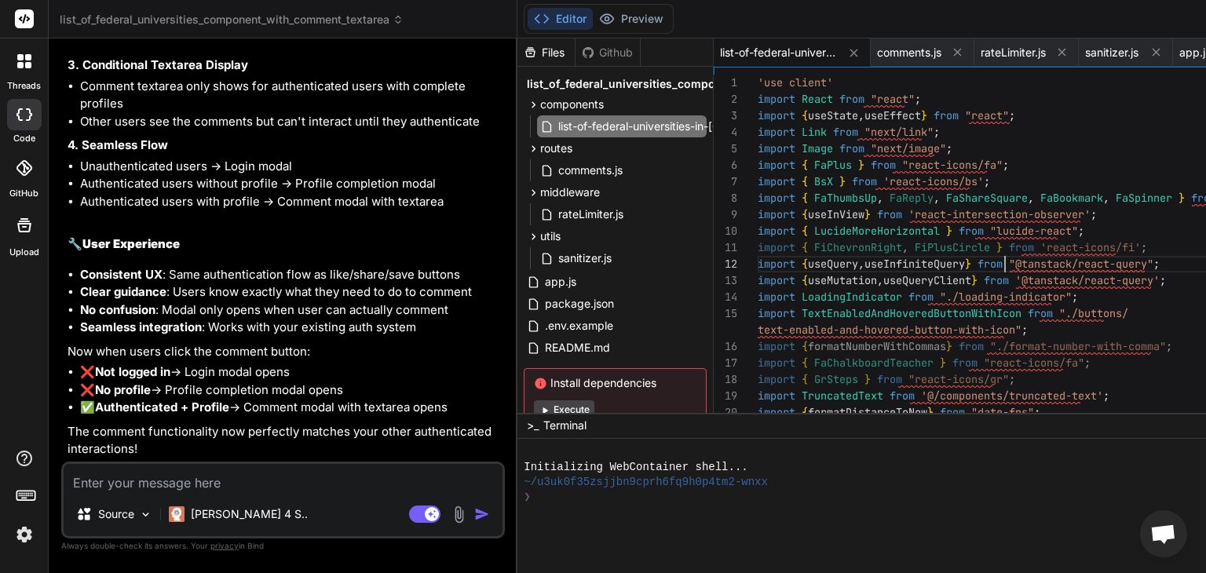
scroll to position [0, 0]
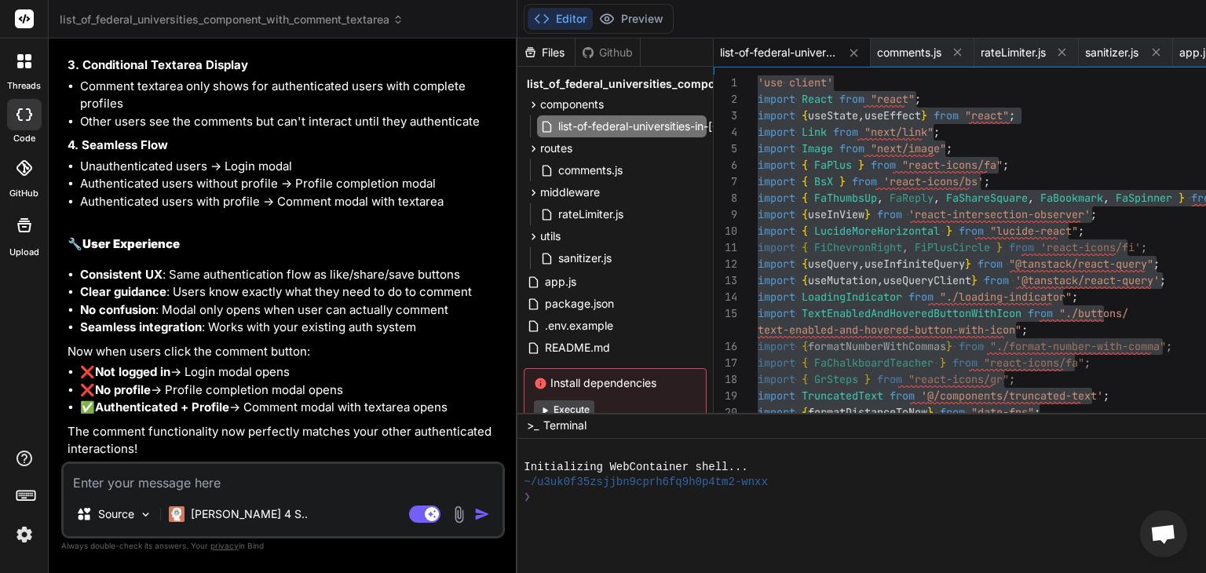
click at [214, 481] on textarea at bounding box center [283, 478] width 439 height 28
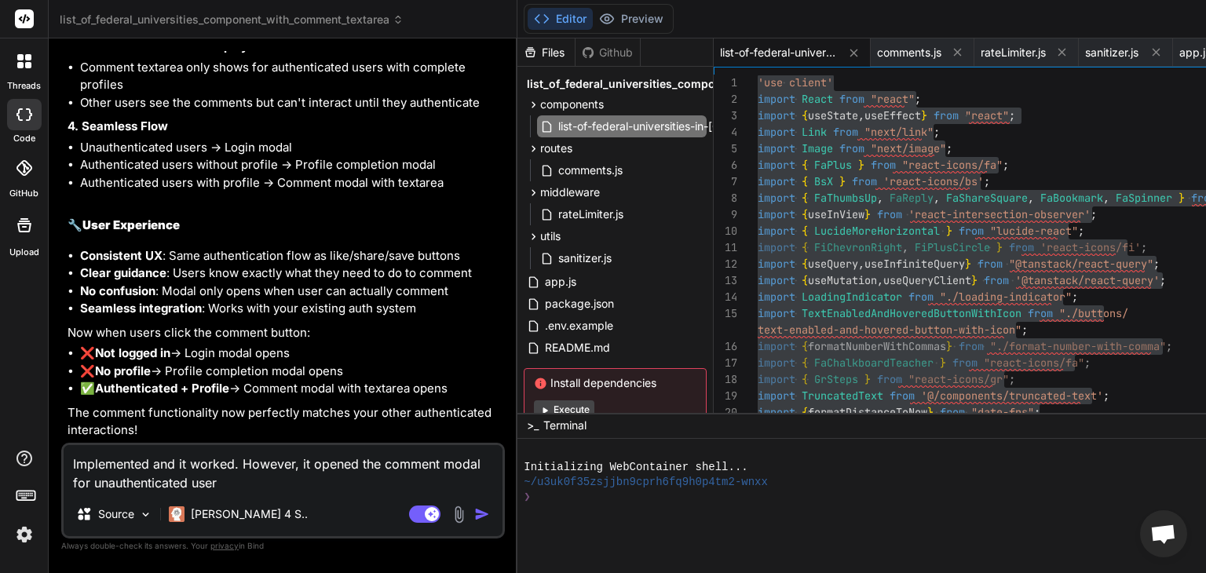
click at [111, 485] on textarea "Implemented and it worked. However, it opened the comment modal for unauthentic…" at bounding box center [283, 468] width 439 height 47
click at [419, 489] on textarea "Implemented and it worked. However, it opened the comment modal behind the logi…" at bounding box center [283, 468] width 439 height 47
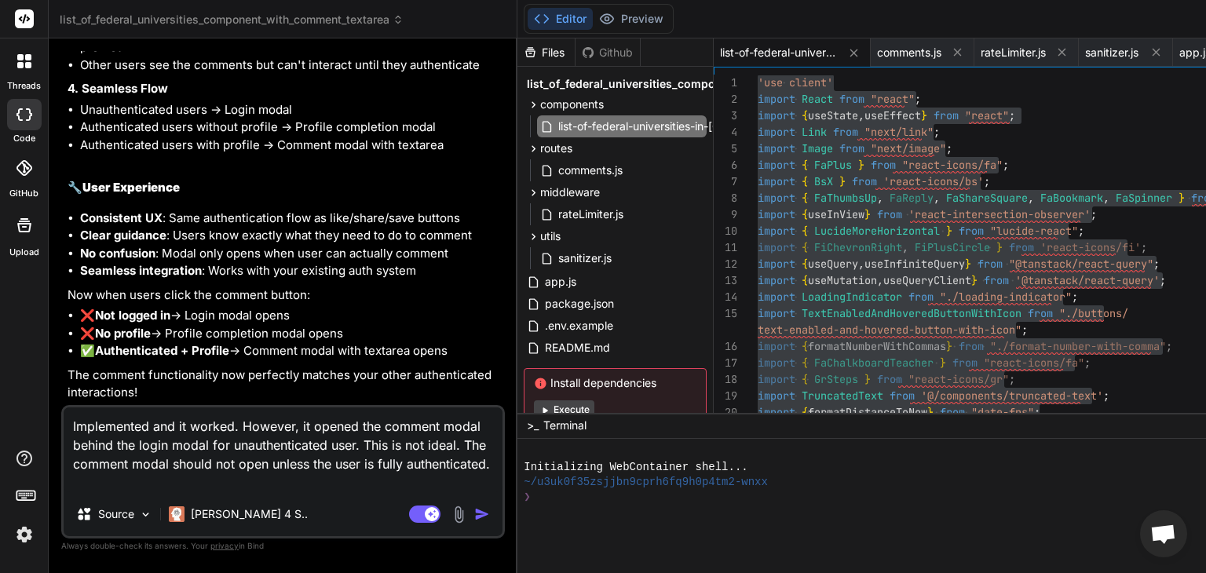
click at [235, 469] on textarea "Implemented and it worked. However, it opened the comment modal behind the logi…" at bounding box center [283, 450] width 439 height 85
click at [309, 491] on textarea "Implemented and it worked. However, it opened the comment modal behind the logi…" at bounding box center [283, 450] width 439 height 85
click at [364, 466] on textarea "Implemented and it worked. However, it opened the comment modal behind the logi…" at bounding box center [283, 450] width 439 height 85
click at [228, 485] on textarea "Implemented and it worked. However, it opened the comment modal behind the logi…" at bounding box center [283, 450] width 439 height 85
